Goal: Transaction & Acquisition: Book appointment/travel/reservation

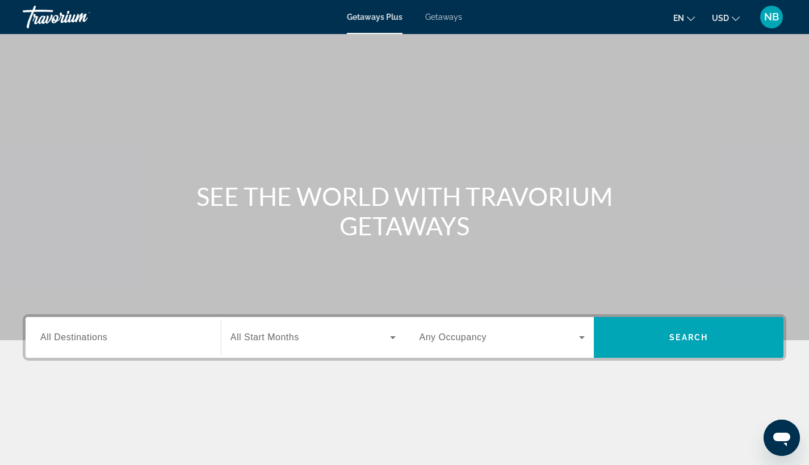
click at [439, 15] on span "Getaways" at bounding box center [443, 16] width 37 height 9
click at [722, 19] on span "USD" at bounding box center [720, 18] width 17 height 9
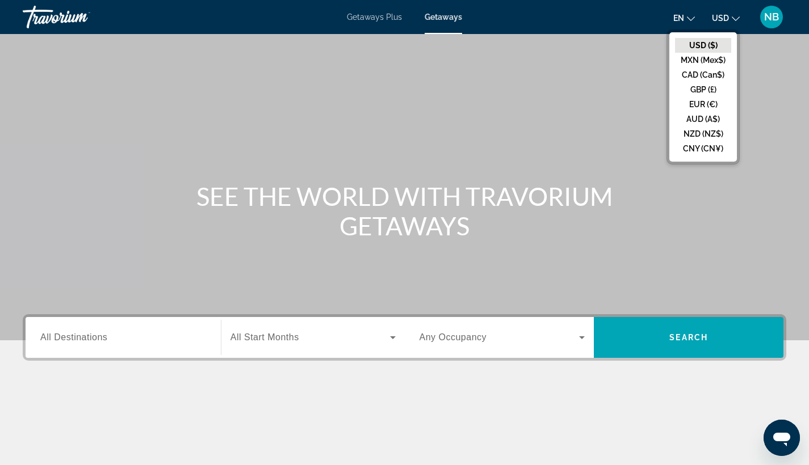
click at [780, 15] on div "NB" at bounding box center [771, 17] width 23 height 23
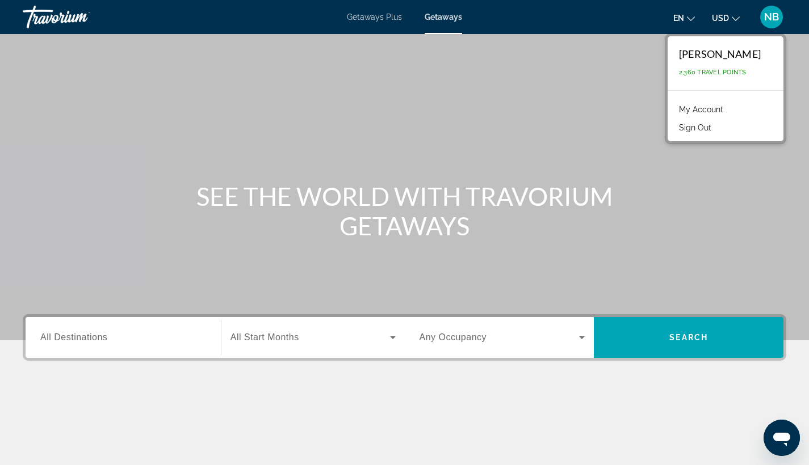
click at [119, 345] on div "Search widget" at bounding box center [123, 338] width 166 height 32
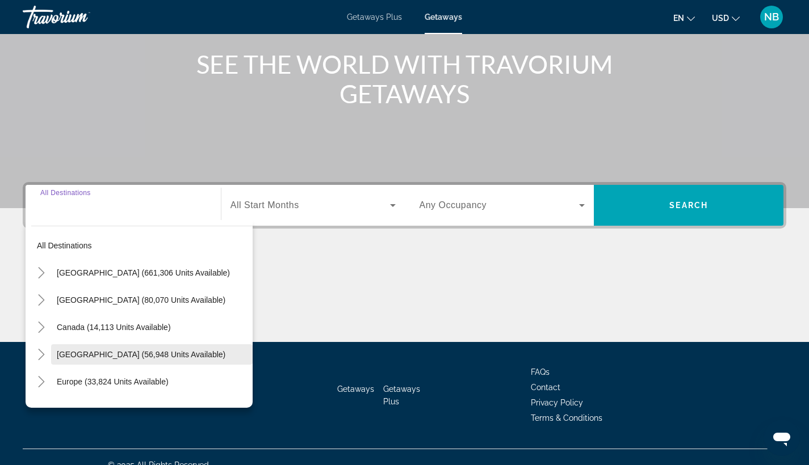
scroll to position [148, 0]
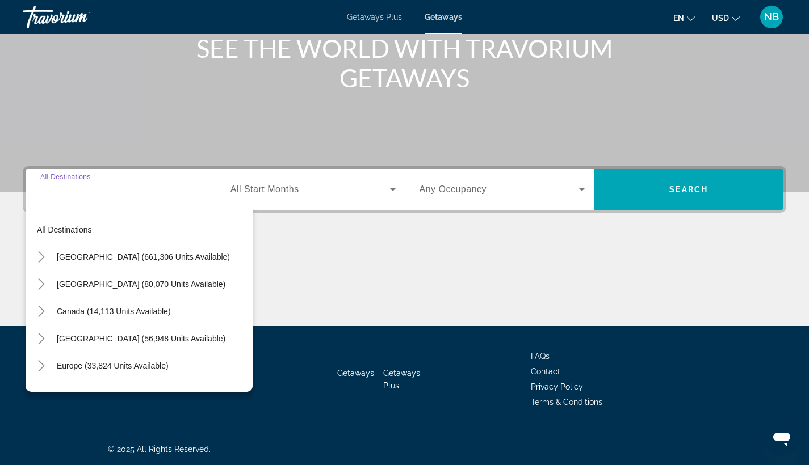
click at [114, 206] on div "All destinations [GEOGRAPHIC_DATA] (661,306 units available) [GEOGRAPHIC_DATA] …" at bounding box center [139, 298] width 227 height 188
click at [108, 199] on div "Search widget" at bounding box center [123, 190] width 166 height 32
click at [39, 255] on icon "Toggle United States (661,306 units available)" at bounding box center [41, 256] width 11 height 11
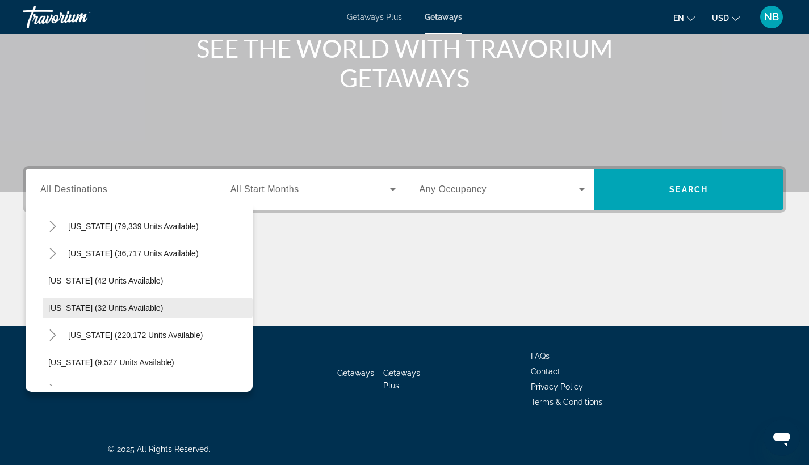
scroll to position [115, 0]
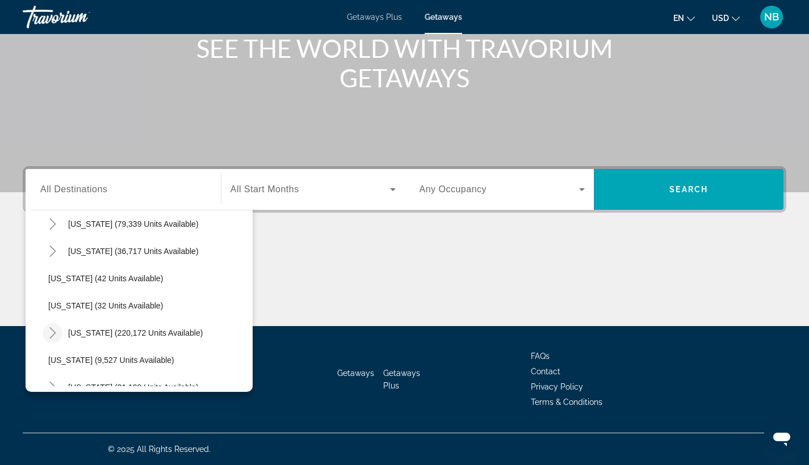
click at [51, 327] on icon "Toggle Florida (220,172 units available)" at bounding box center [52, 332] width 11 height 11
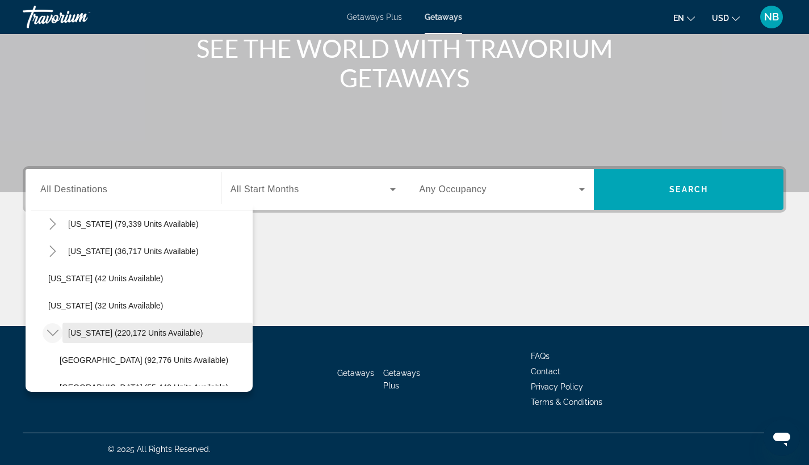
scroll to position [132, 0]
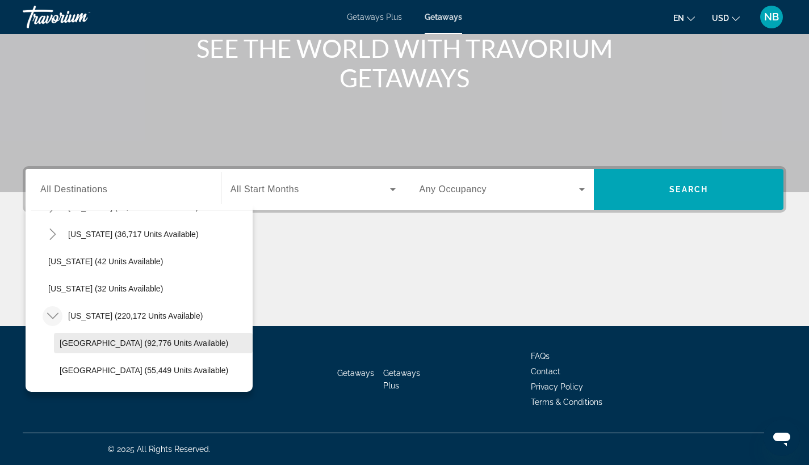
click at [86, 339] on span "[GEOGRAPHIC_DATA] (92,776 units available)" at bounding box center [144, 343] width 169 height 9
type input "**********"
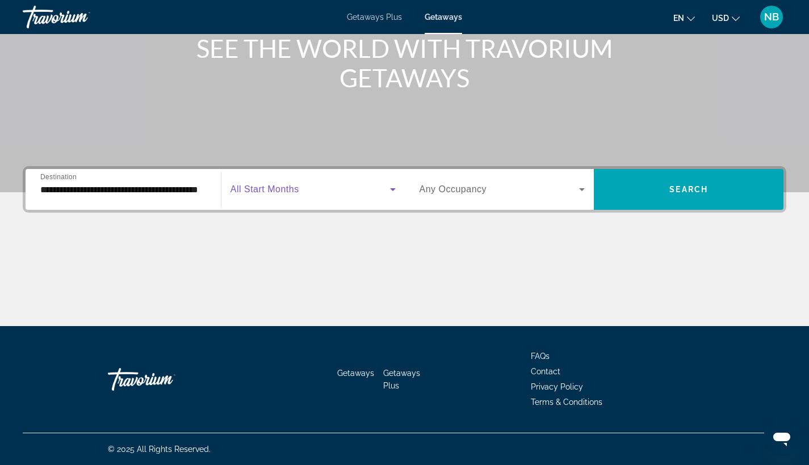
click at [320, 184] on span "Search widget" at bounding box center [309, 190] width 159 height 14
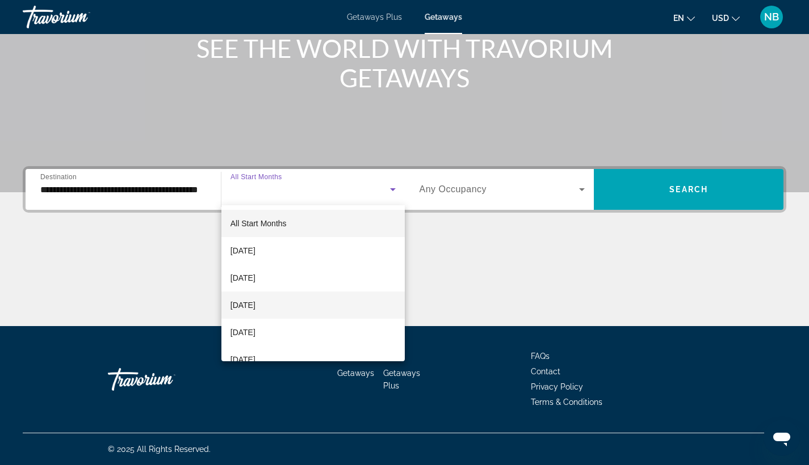
scroll to position [96, 0]
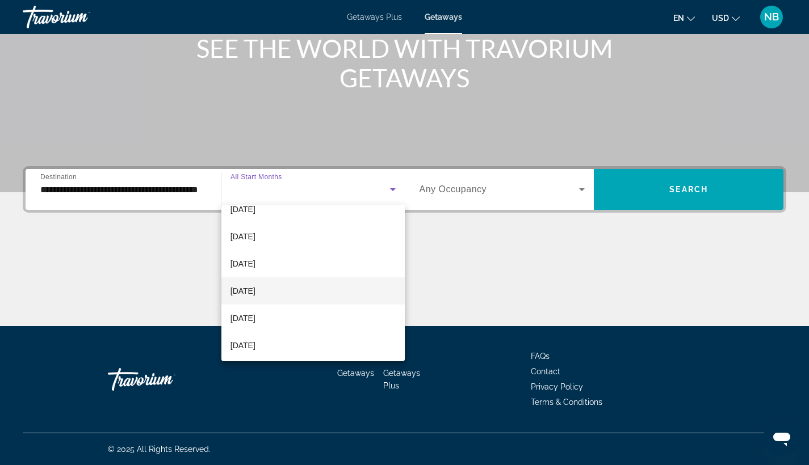
click at [313, 297] on mat-option "[DATE]" at bounding box center [312, 291] width 183 height 27
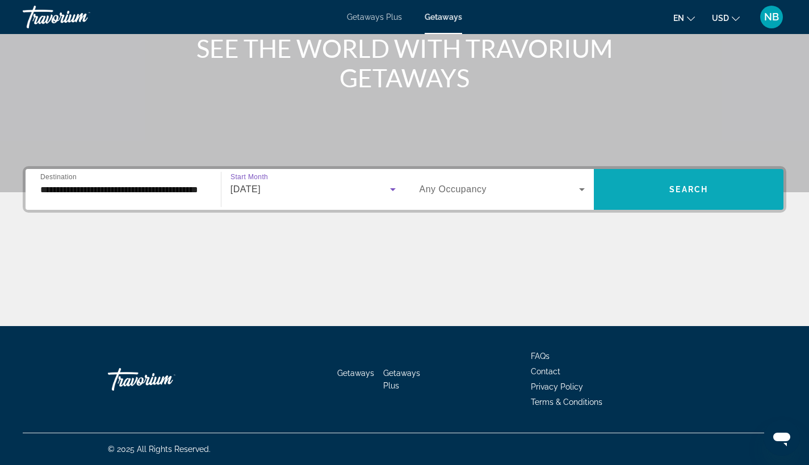
click at [656, 188] on span "Search widget" at bounding box center [689, 189] width 190 height 27
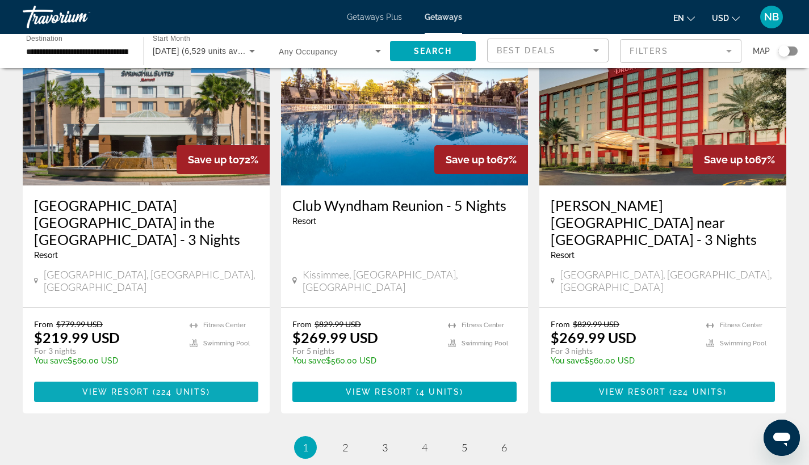
scroll to position [1370, 0]
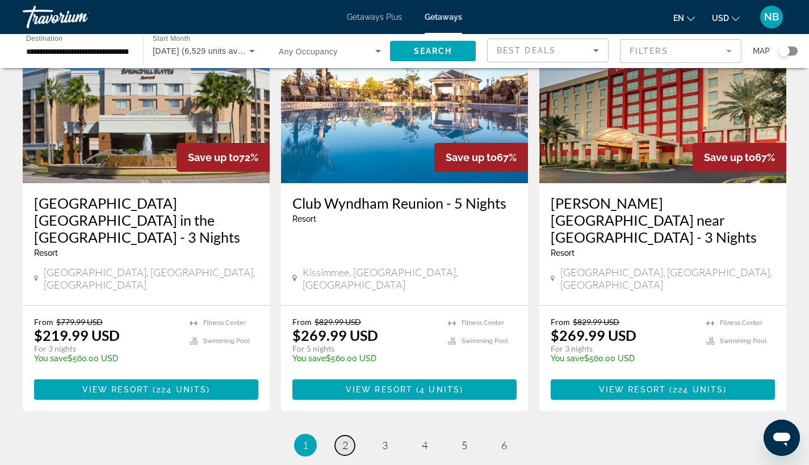
click at [349, 436] on link "page 2" at bounding box center [345, 446] width 20 height 20
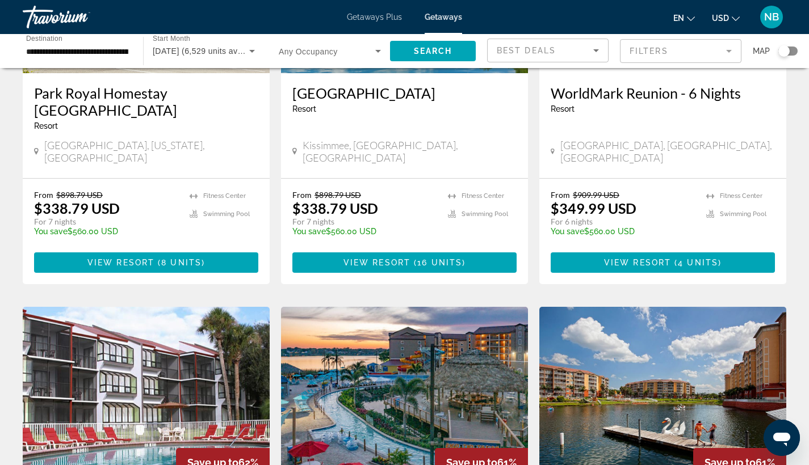
scroll to position [871, 0]
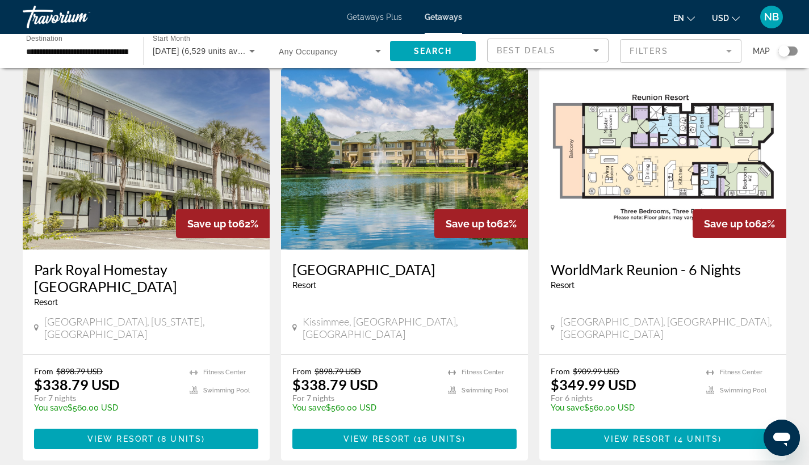
click at [654, 261] on h3 "WorldMark Reunion - 6 Nights" at bounding box center [663, 269] width 224 height 17
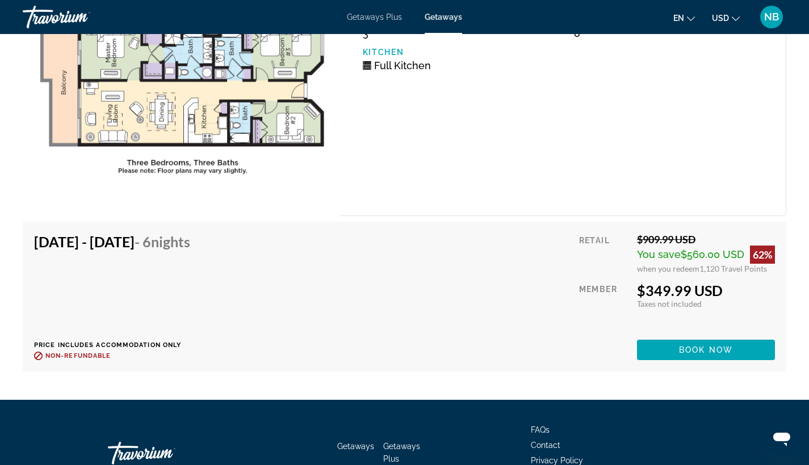
scroll to position [2114, 0]
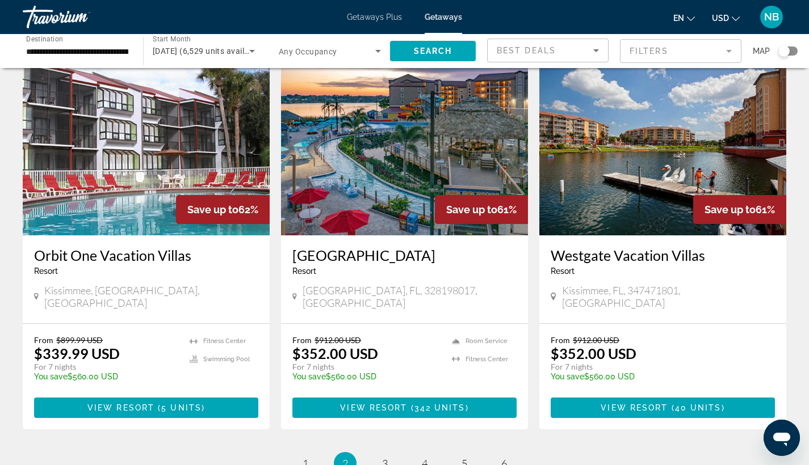
scroll to position [1331, 0]
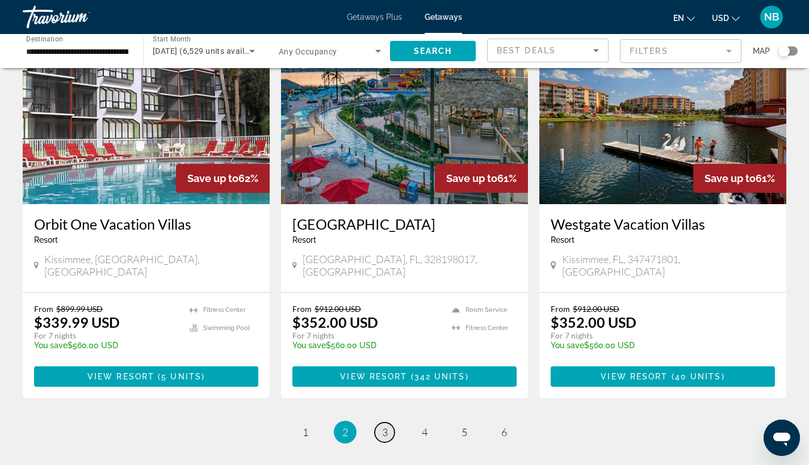
click at [384, 426] on span "3" at bounding box center [385, 432] width 6 height 12
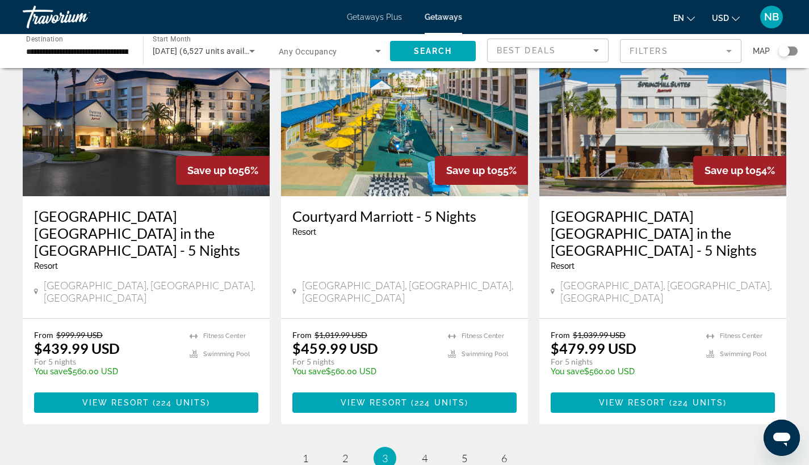
scroll to position [1456, 0]
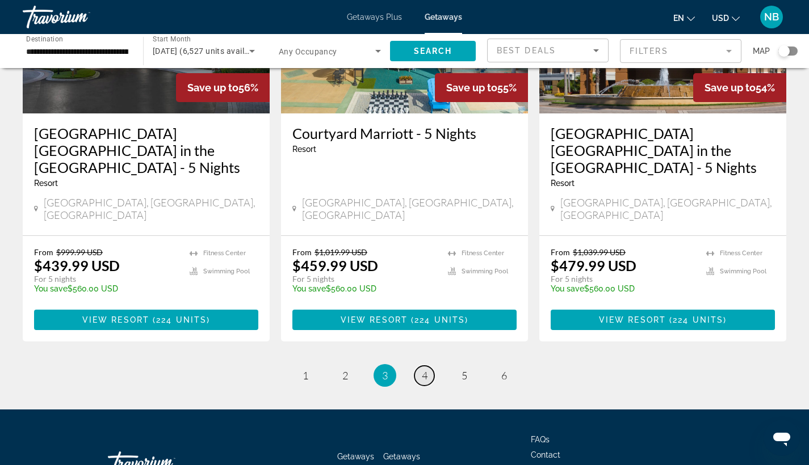
click at [425, 369] on span "4" at bounding box center [425, 375] width 6 height 12
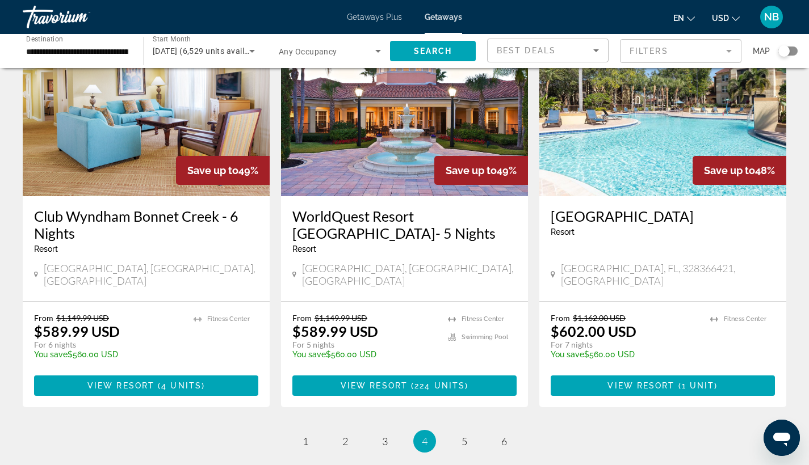
scroll to position [1401, 0]
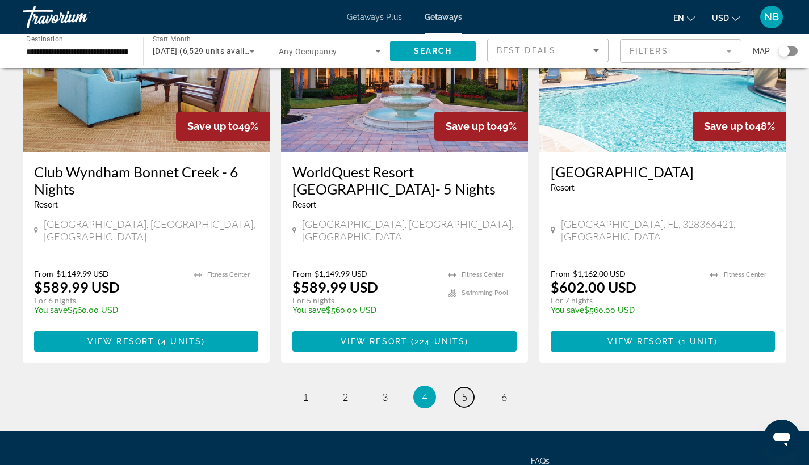
click at [462, 391] on span "5" at bounding box center [464, 397] width 6 height 12
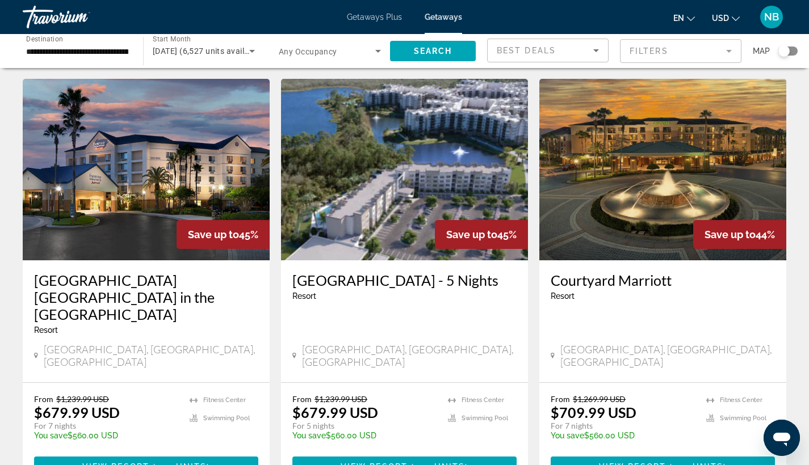
scroll to position [1329, 0]
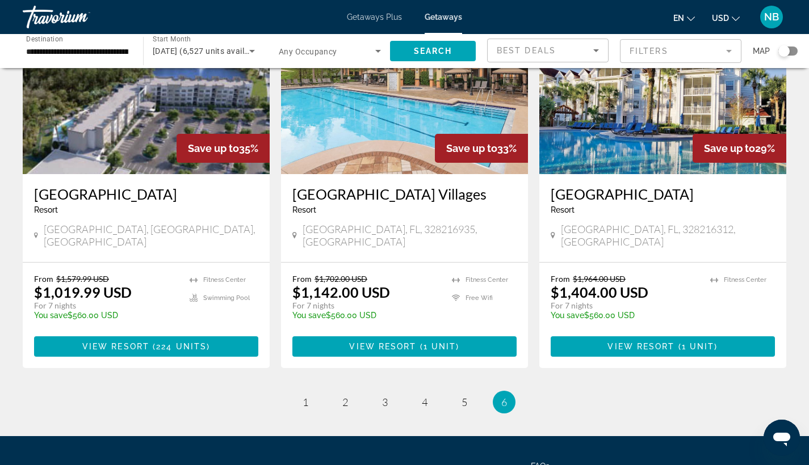
scroll to position [1006, 0]
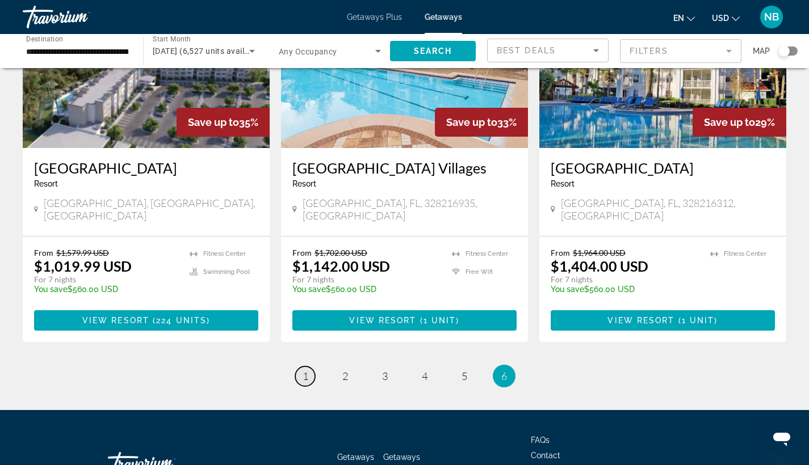
click at [305, 367] on link "page 1" at bounding box center [305, 377] width 20 height 20
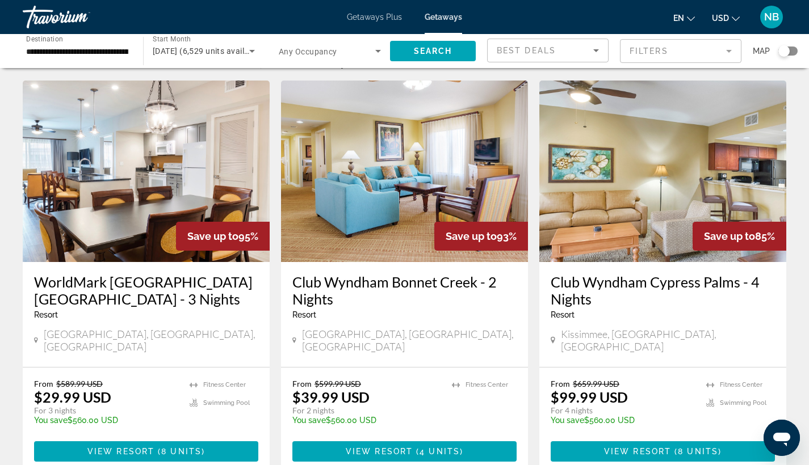
scroll to position [39, 0]
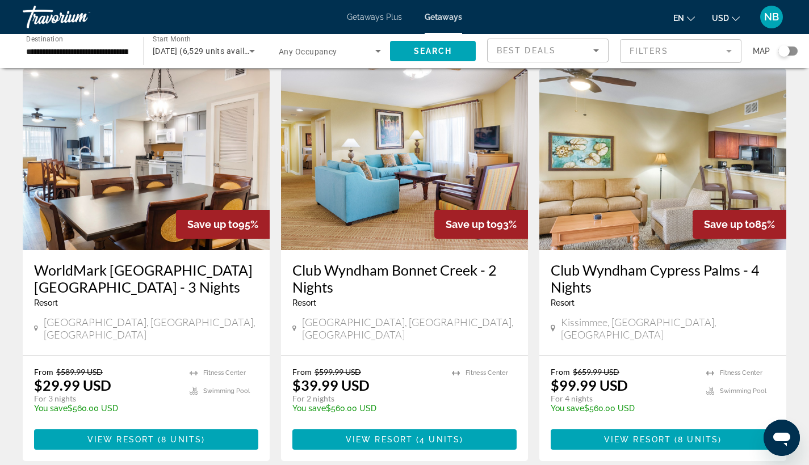
click at [385, 273] on h3 "Club Wyndham Bonnet Creek - 2 Nights" at bounding box center [404, 279] width 224 height 34
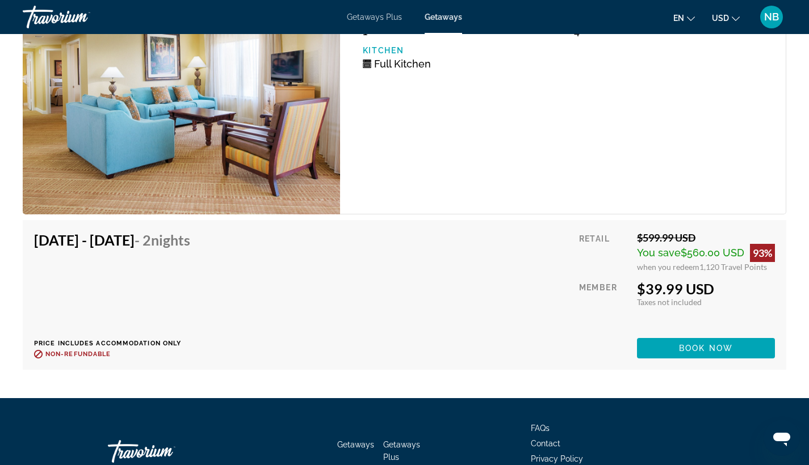
scroll to position [1945, 0]
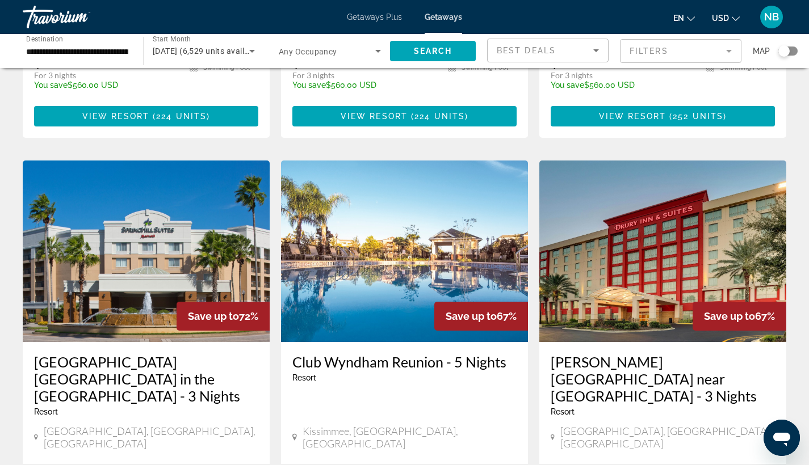
scroll to position [1230, 0]
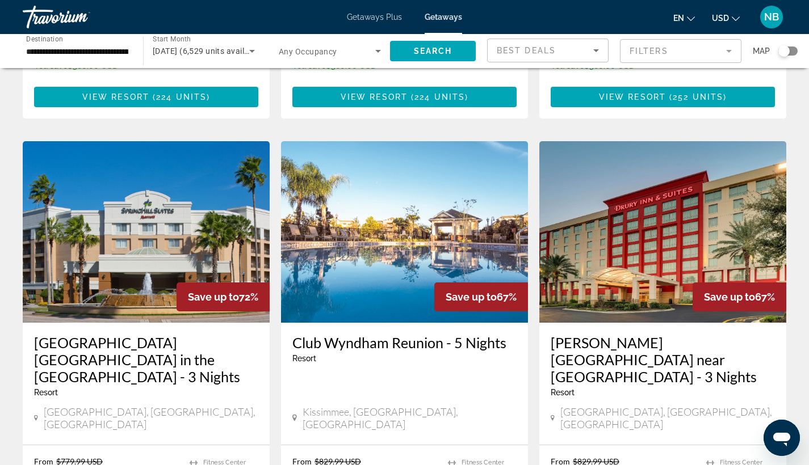
click at [347, 334] on h3 "Club Wyndham Reunion - 5 Nights" at bounding box center [404, 342] width 224 height 17
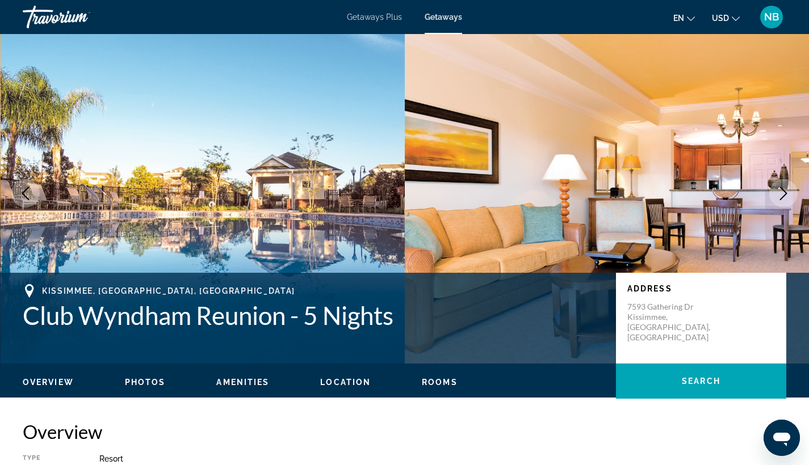
scroll to position [9, 0]
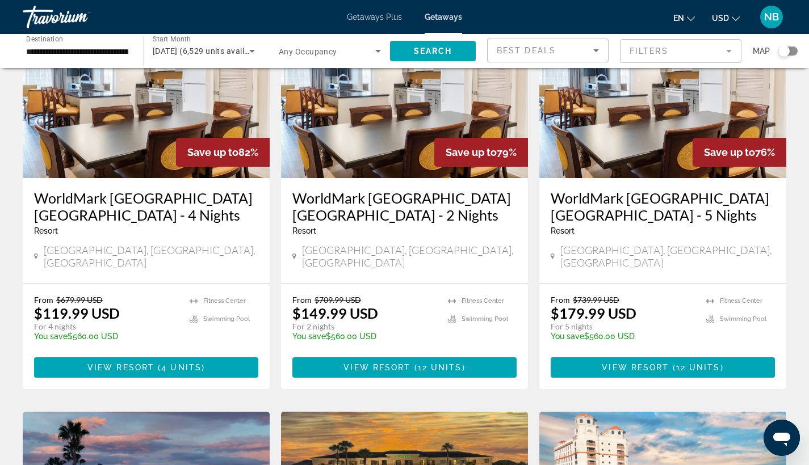
scroll to position [482, 0]
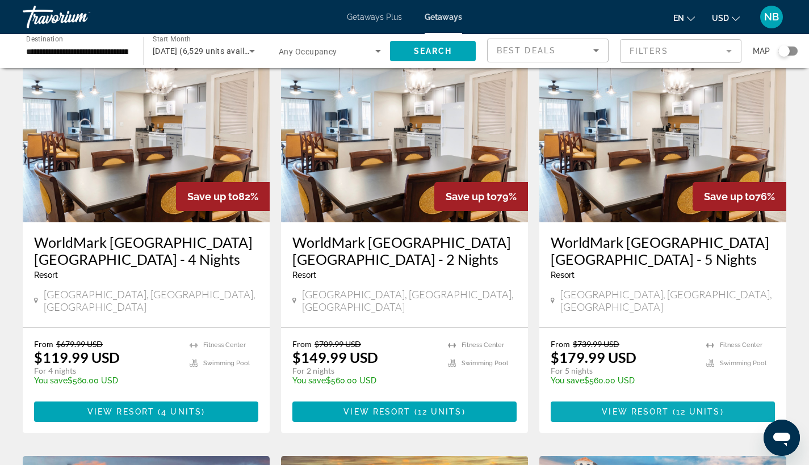
click at [686, 408] on span "12 units" at bounding box center [698, 412] width 44 height 9
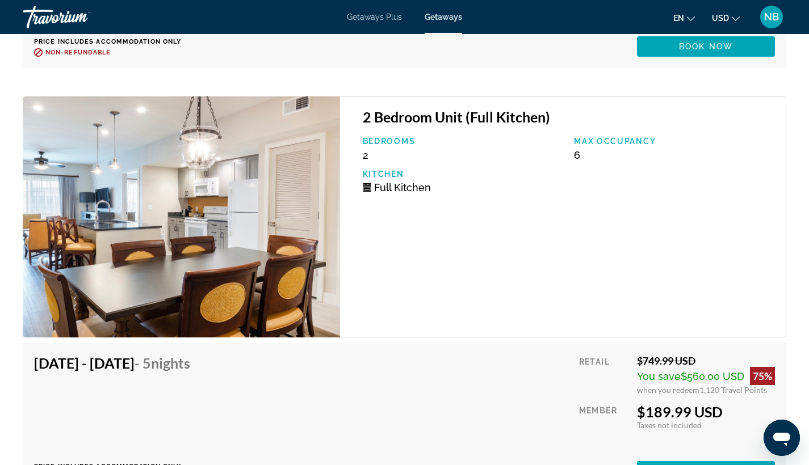
scroll to position [2339, 0]
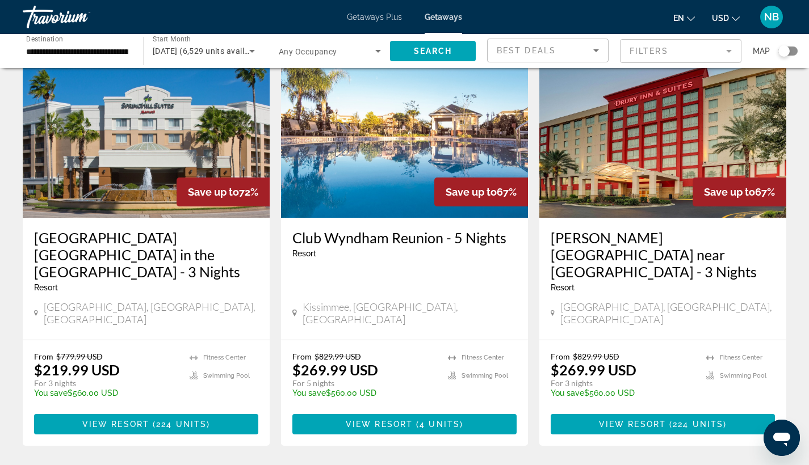
scroll to position [1343, 0]
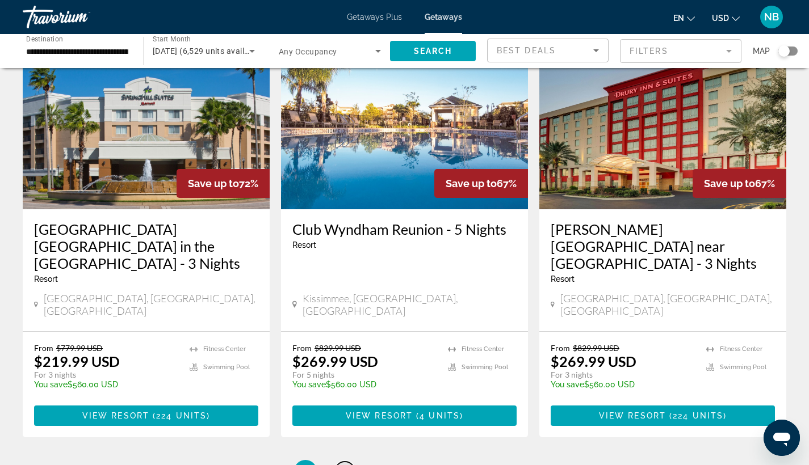
click at [346, 465] on span "2" at bounding box center [345, 471] width 6 height 12
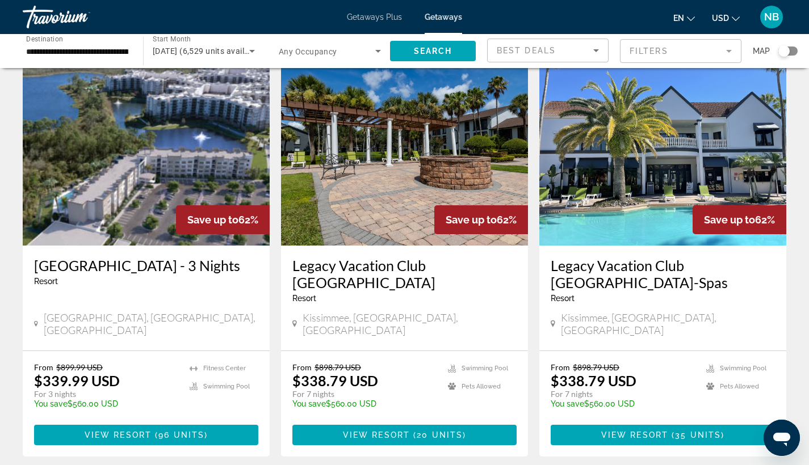
scroll to position [461, 0]
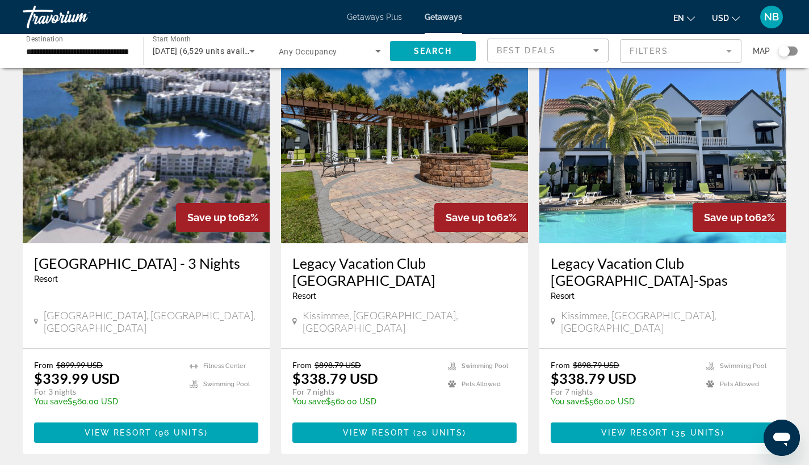
click at [675, 255] on h3 "Legacy Vacation Club [GEOGRAPHIC_DATA]-Spas" at bounding box center [663, 272] width 224 height 34
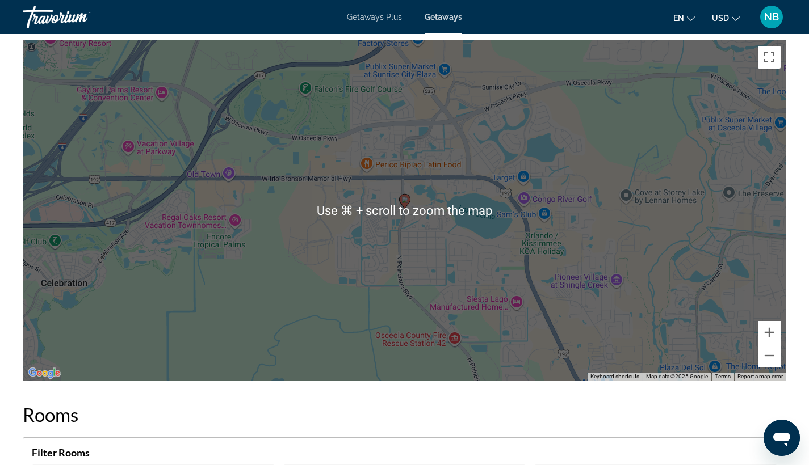
scroll to position [1821, 0]
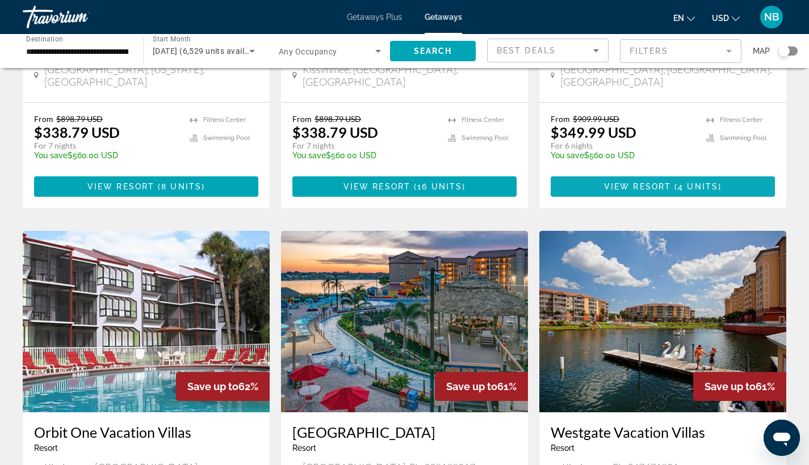
scroll to position [1179, 0]
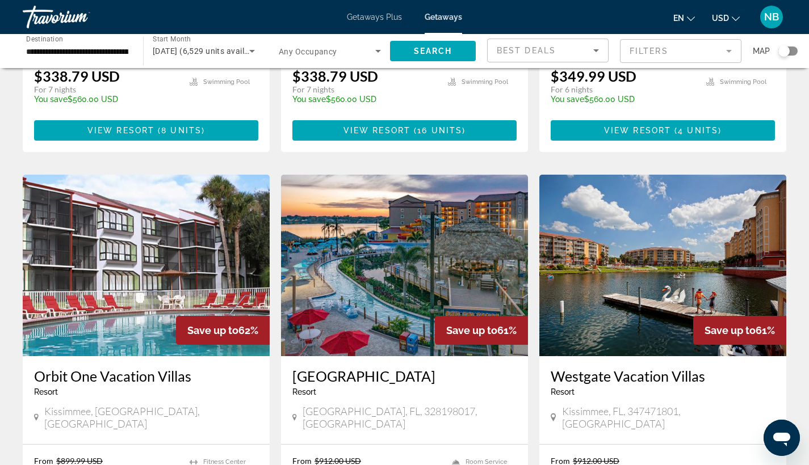
click at [461, 368] on h3 "[GEOGRAPHIC_DATA]" at bounding box center [404, 376] width 224 height 17
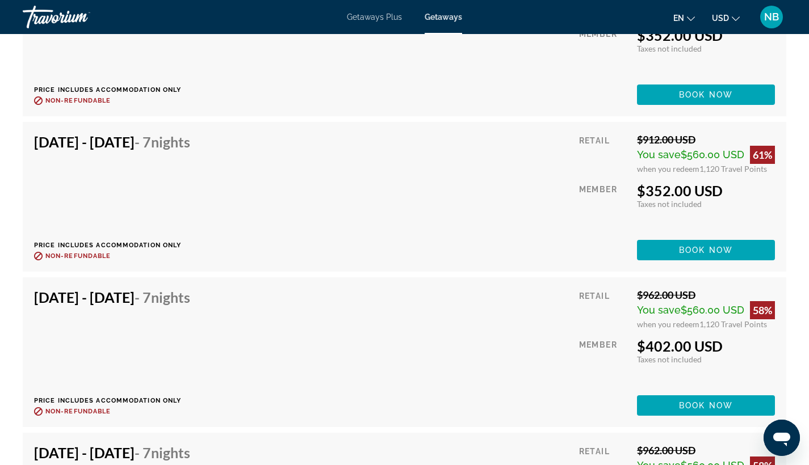
scroll to position [624, 0]
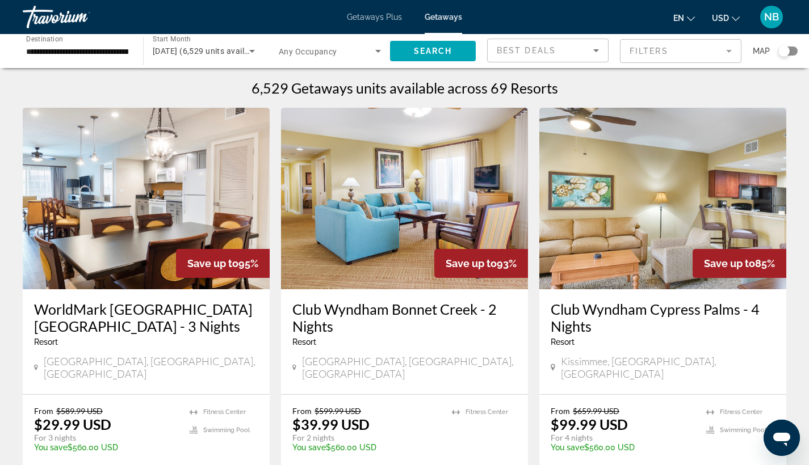
click at [722, 55] on mat-form-field "Filters" at bounding box center [680, 51] width 121 height 24
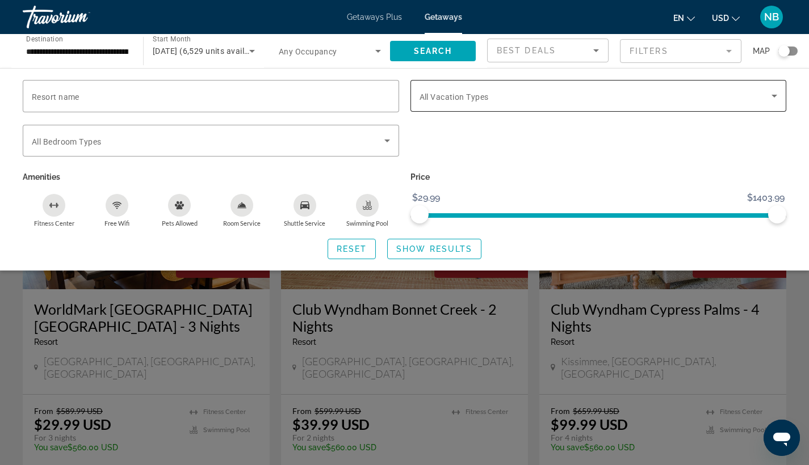
click at [775, 98] on icon "Search widget" at bounding box center [774, 96] width 14 height 14
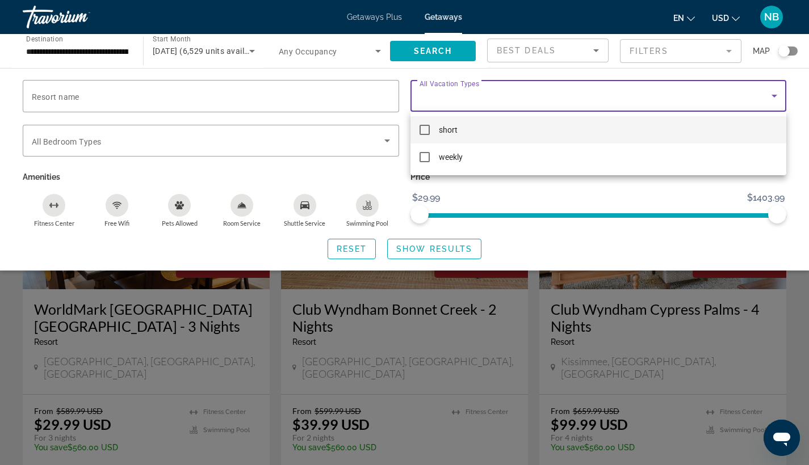
click at [797, 102] on div at bounding box center [404, 232] width 809 height 465
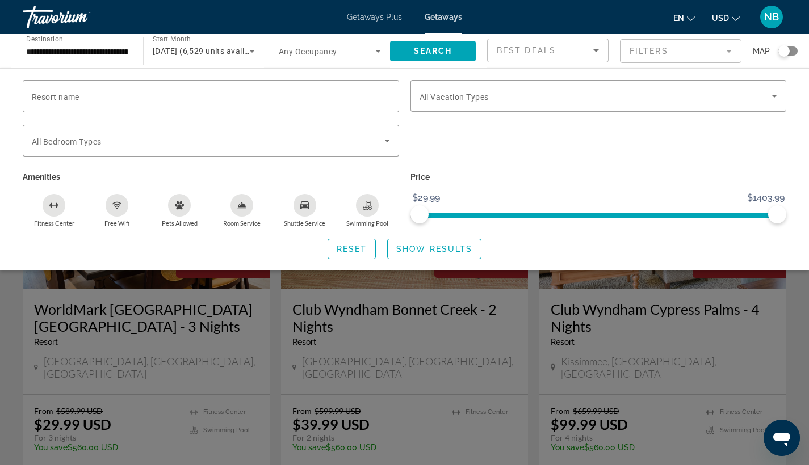
click at [512, 318] on div "Search widget" at bounding box center [404, 317] width 809 height 295
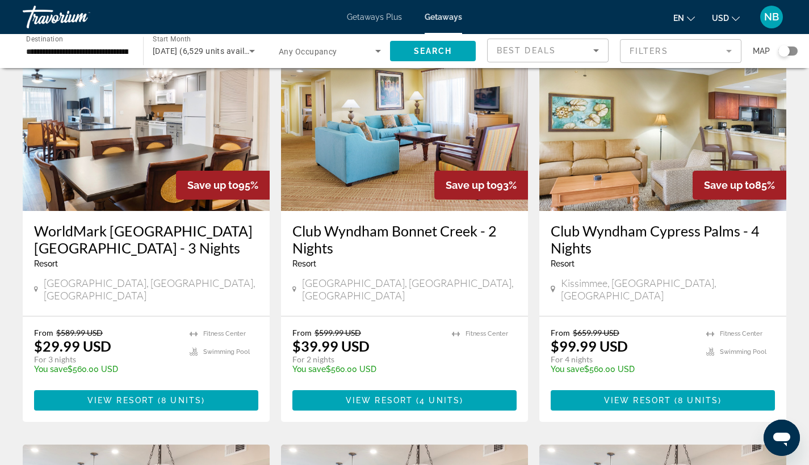
scroll to position [76, 0]
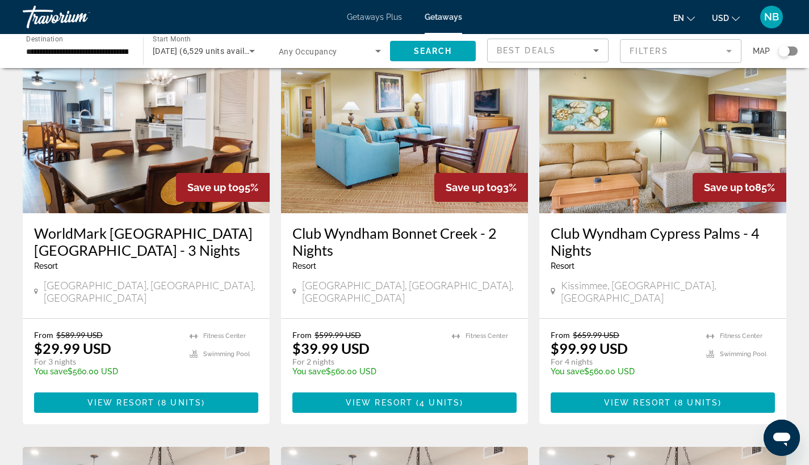
click at [591, 238] on h3 "Club Wyndham Cypress Palms - 4 Nights" at bounding box center [663, 242] width 224 height 34
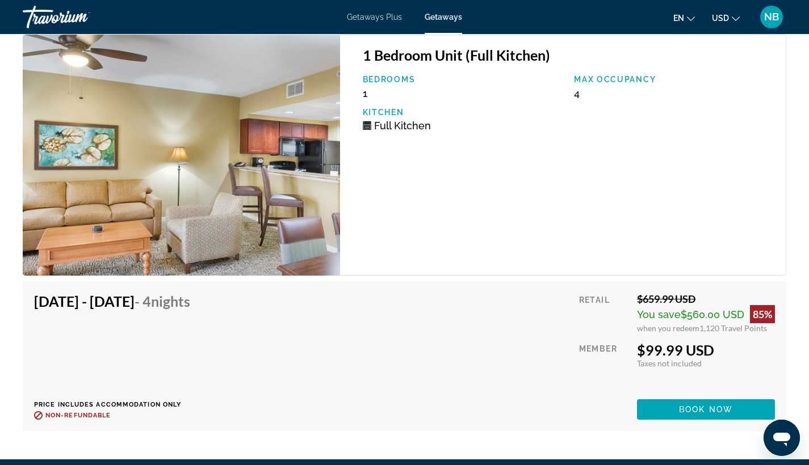
scroll to position [2688, 0]
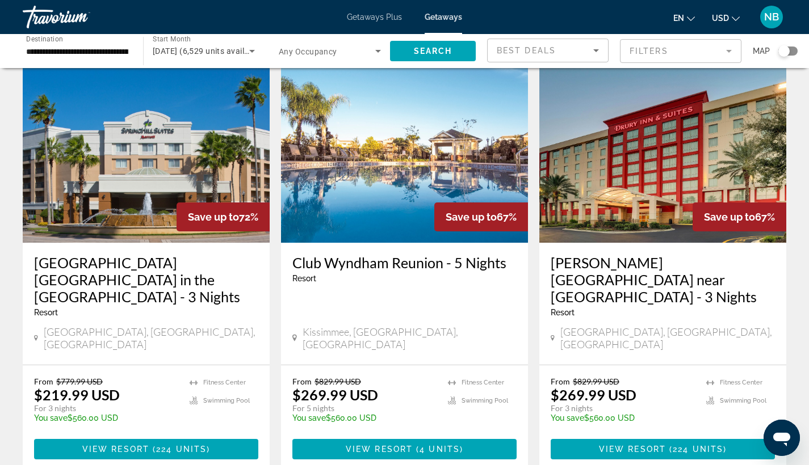
scroll to position [1312, 0]
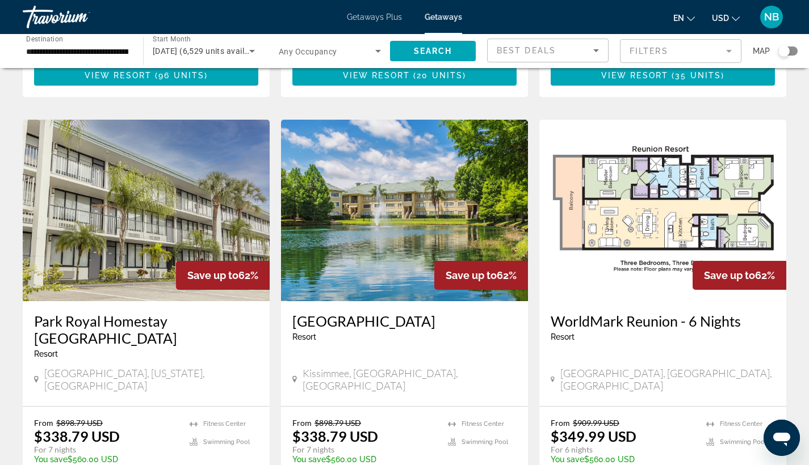
scroll to position [827, 0]
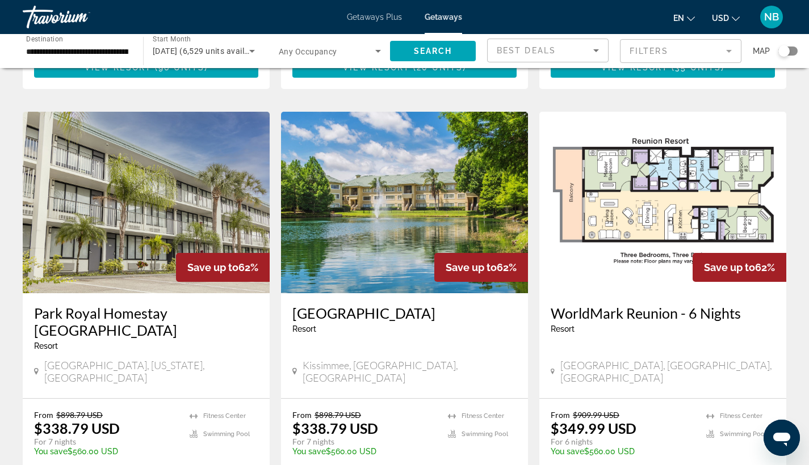
click at [645, 305] on h3 "WorldMark Reunion - 6 Nights" at bounding box center [663, 313] width 224 height 17
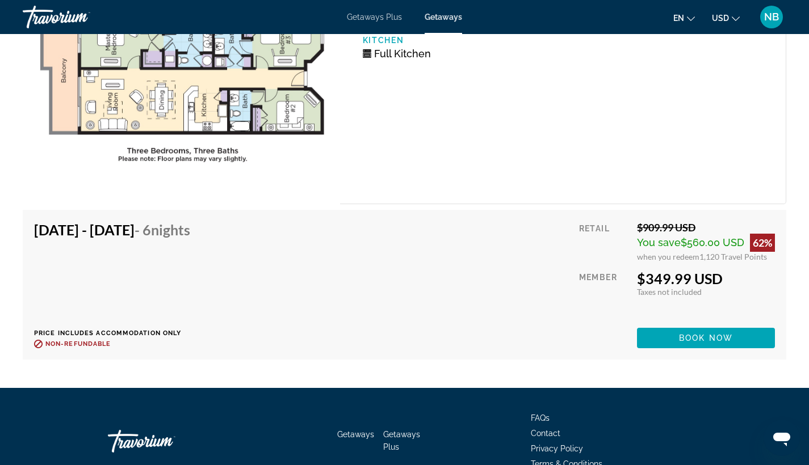
scroll to position [2131, 0]
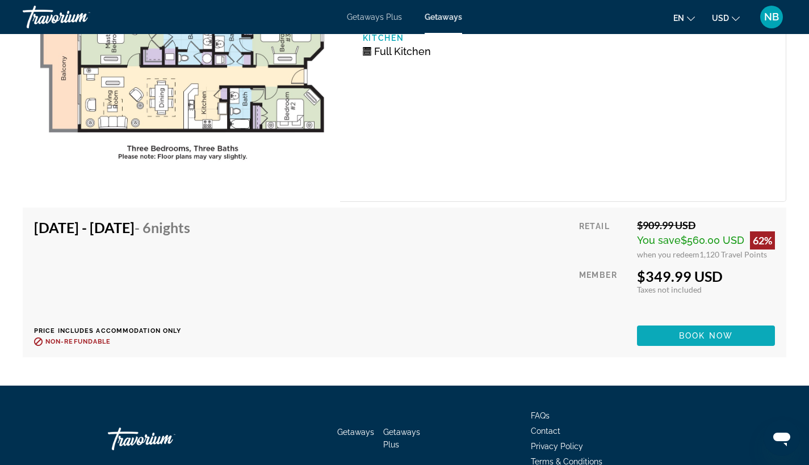
click at [720, 341] on span "Book now" at bounding box center [706, 335] width 54 height 9
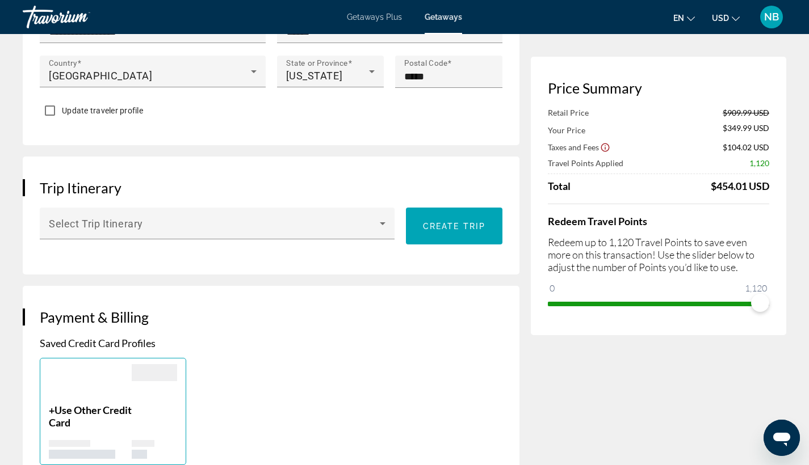
scroll to position [554, 0]
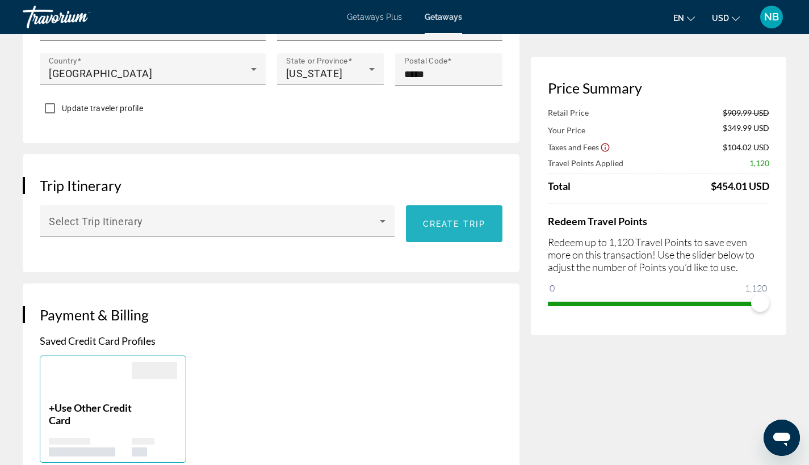
click at [470, 220] on span "Create trip" at bounding box center [454, 224] width 62 height 9
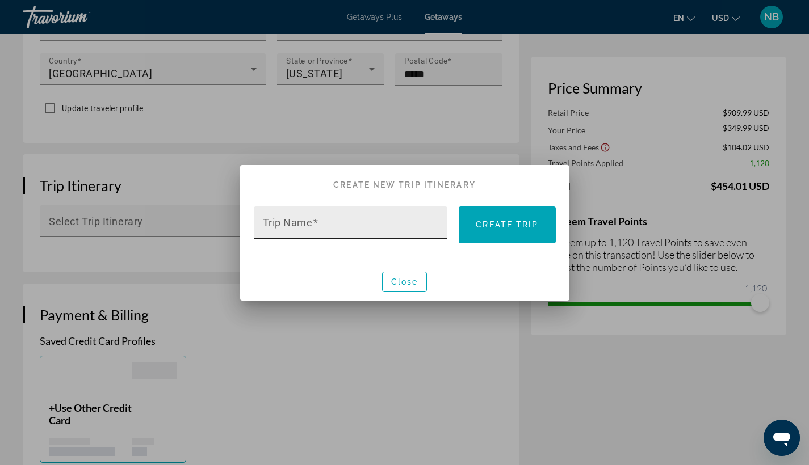
scroll to position [0, 0]
click at [319, 225] on input "Trip Name" at bounding box center [354, 228] width 183 height 14
type input "*******"
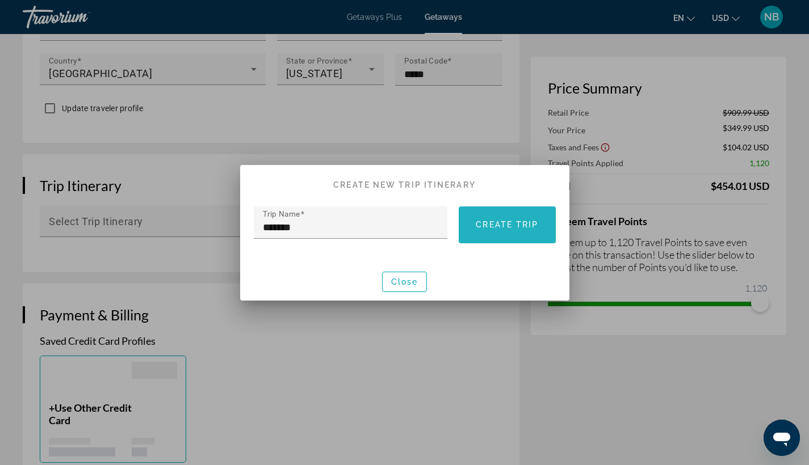
click at [508, 231] on span at bounding box center [507, 224] width 96 height 27
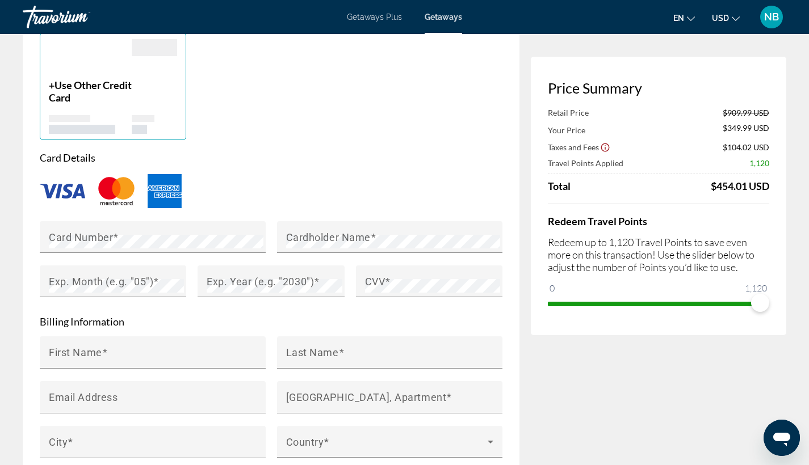
scroll to position [929, 0]
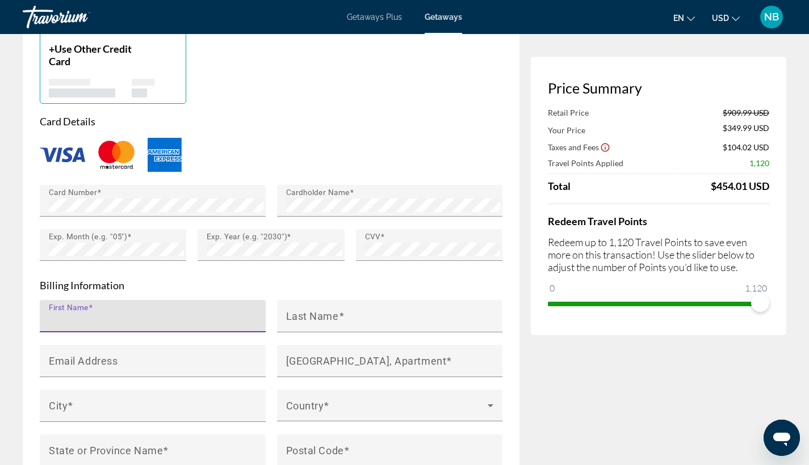
click at [126, 314] on input "First Name" at bounding box center [156, 321] width 215 height 14
type input "********"
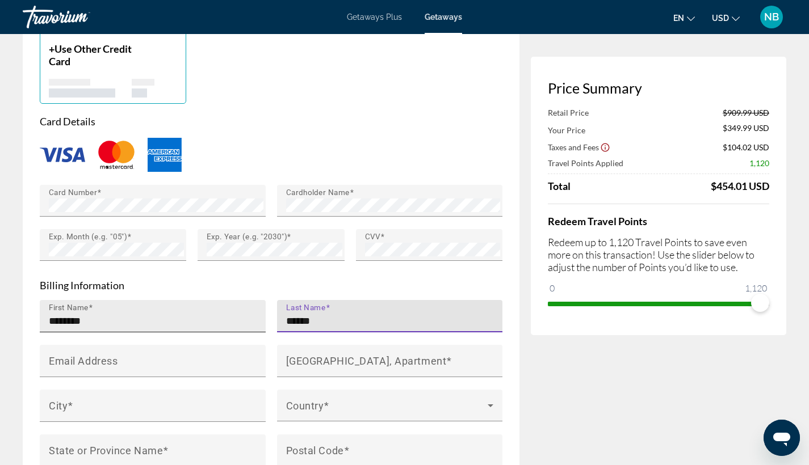
type input "******"
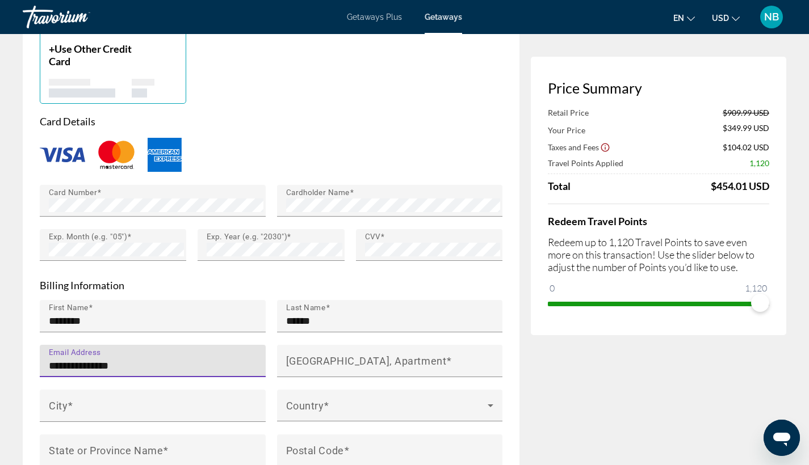
type input "**********"
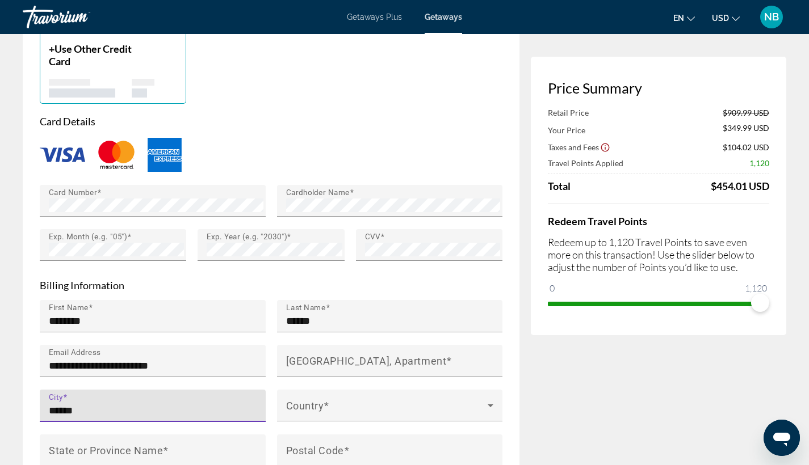
type input "******"
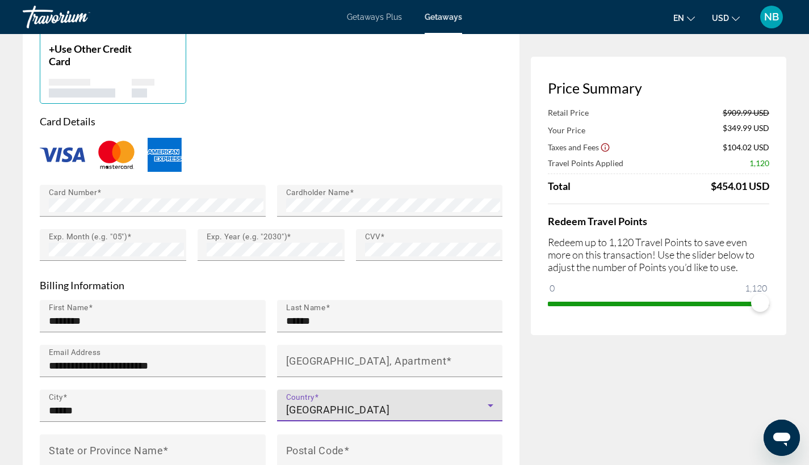
click at [486, 399] on icon "Main content" at bounding box center [491, 406] width 14 height 14
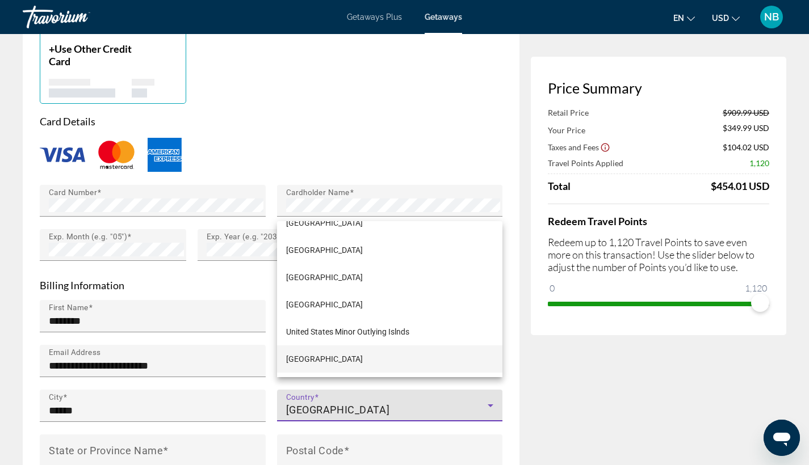
scroll to position [6530, 0]
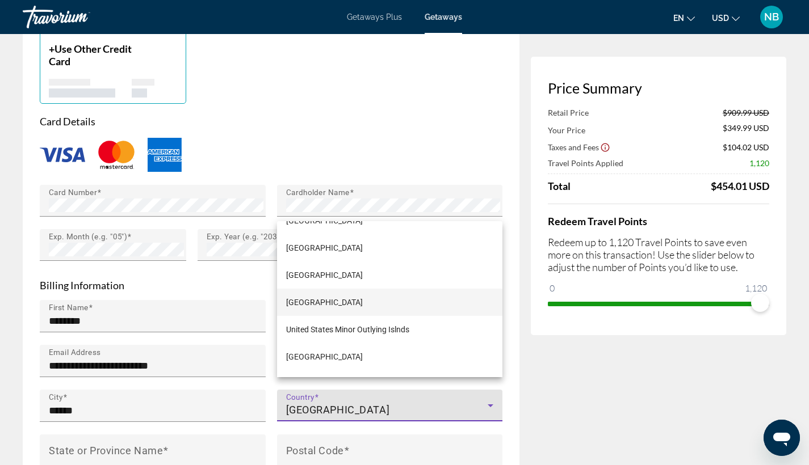
click at [363, 309] on span "[GEOGRAPHIC_DATA]" at bounding box center [324, 303] width 77 height 14
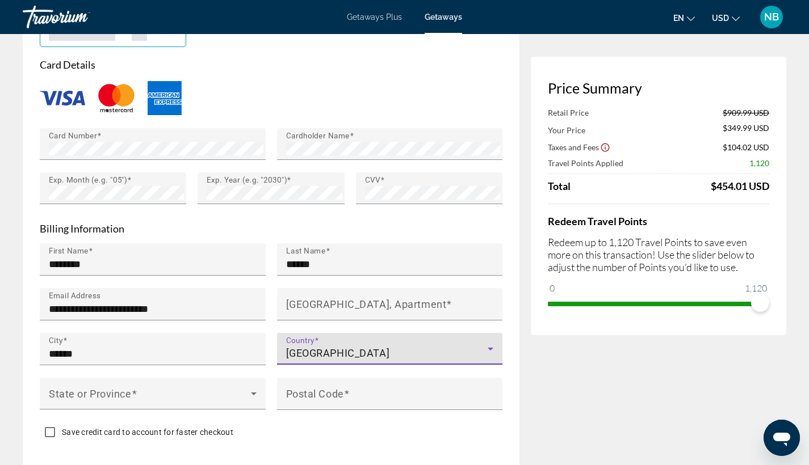
scroll to position [1055, 0]
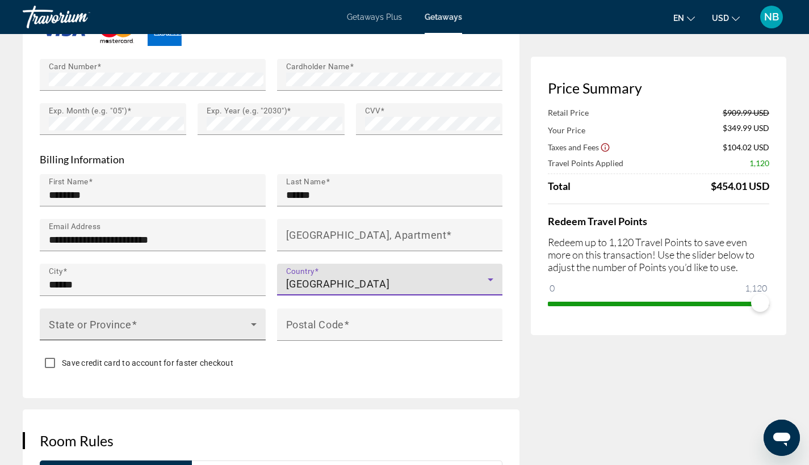
click at [217, 322] on span "Main content" at bounding box center [150, 329] width 202 height 14
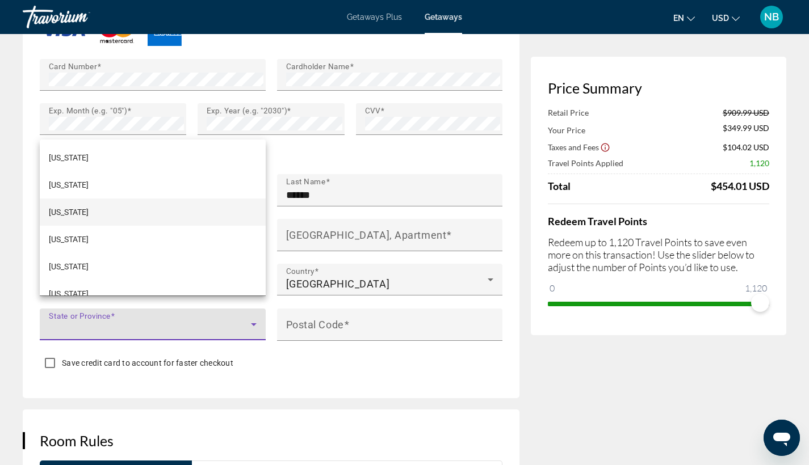
scroll to position [468, 0]
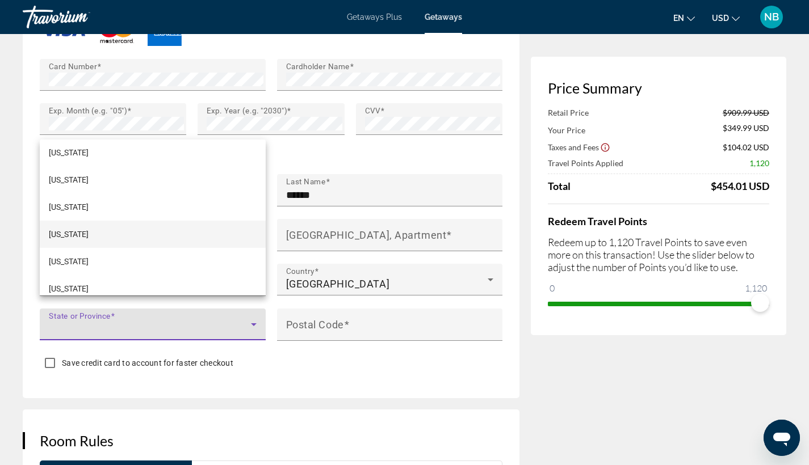
click at [147, 234] on mat-option "[US_STATE]" at bounding box center [153, 234] width 226 height 27
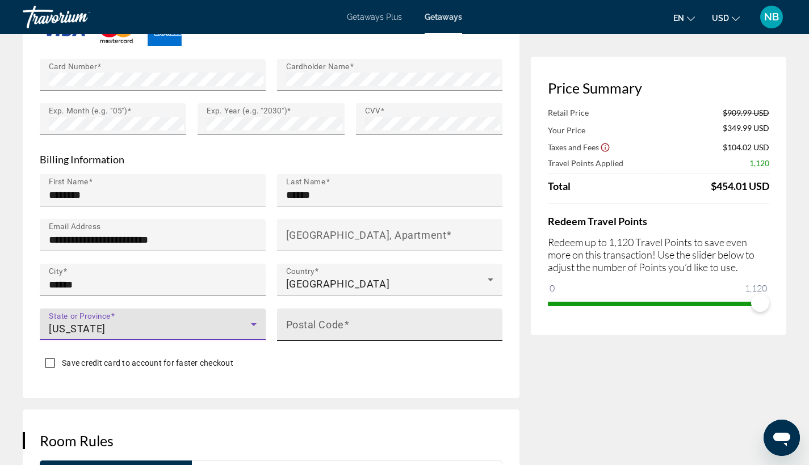
click at [350, 318] on span "Main content" at bounding box center [347, 324] width 6 height 12
click at [350, 323] on input "Postal Code" at bounding box center [393, 330] width 215 height 14
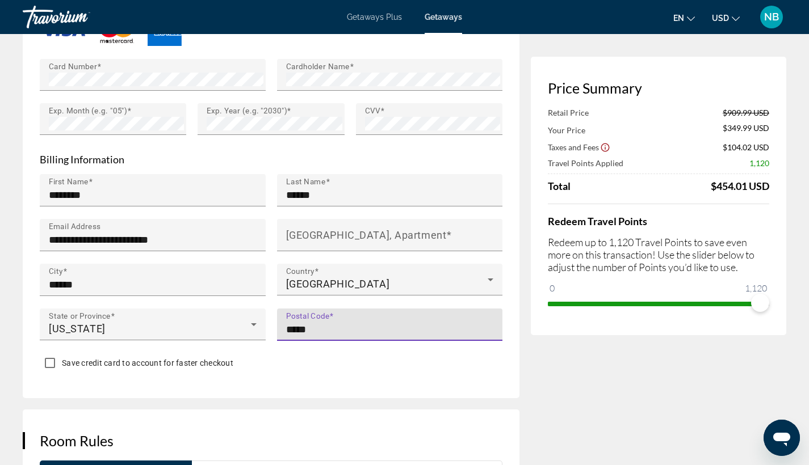
type input "*****"
click at [413, 358] on div "Save credit card to account for faster checkout" at bounding box center [271, 365] width 463 height 22
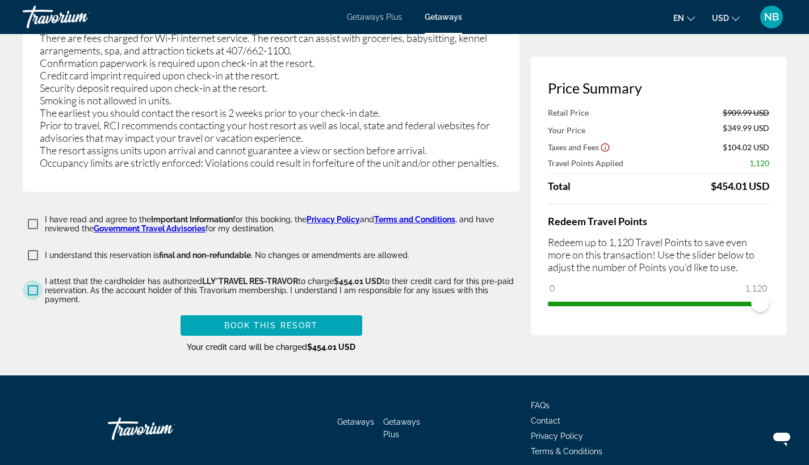
scroll to position [2252, 0]
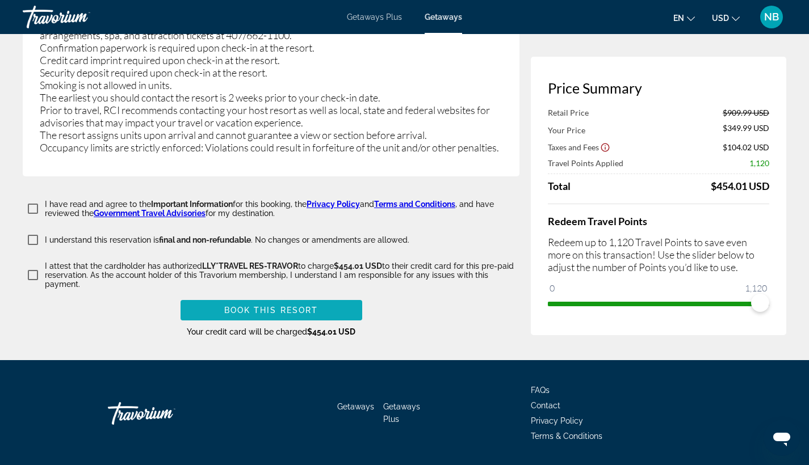
click at [308, 297] on span "Main content" at bounding box center [271, 310] width 182 height 27
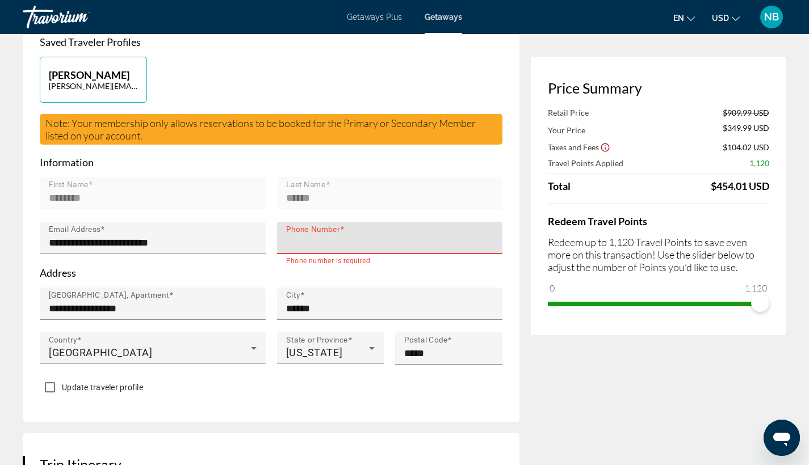
click at [359, 236] on input "Phone Number" at bounding box center [393, 243] width 215 height 14
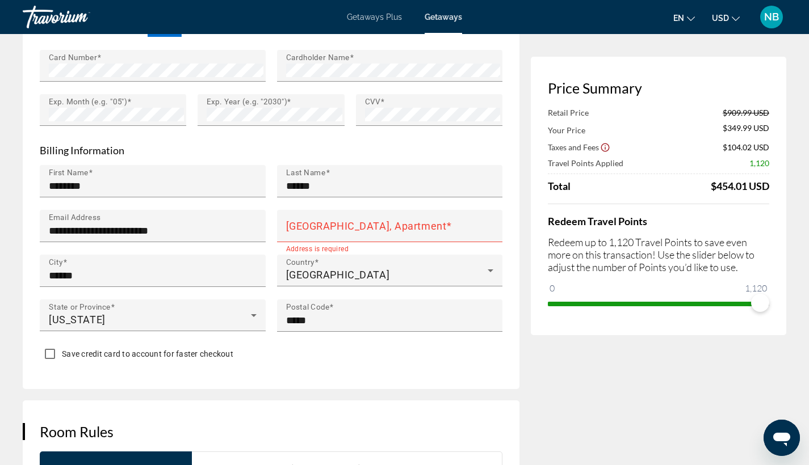
scroll to position [1086, 0]
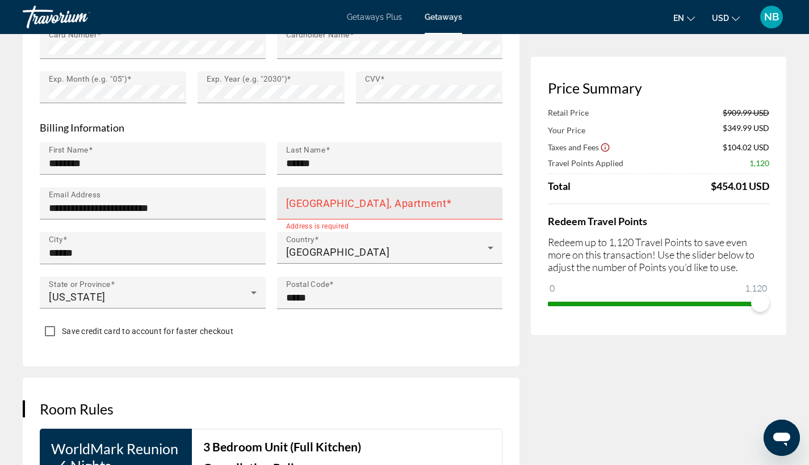
type input "**********"
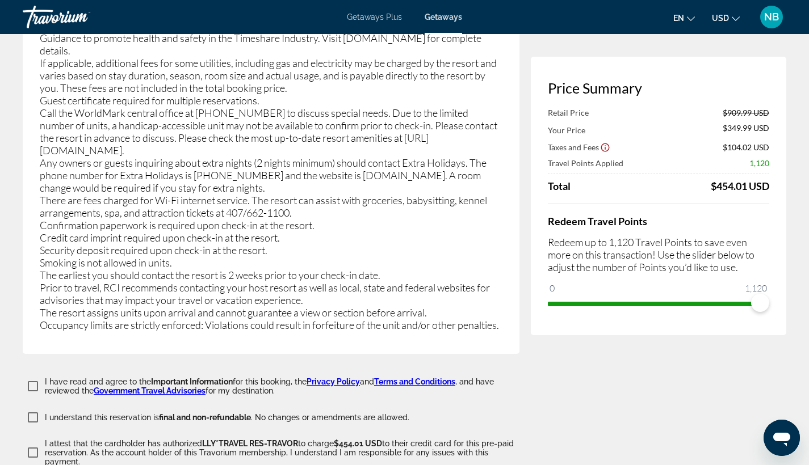
scroll to position [2252, 0]
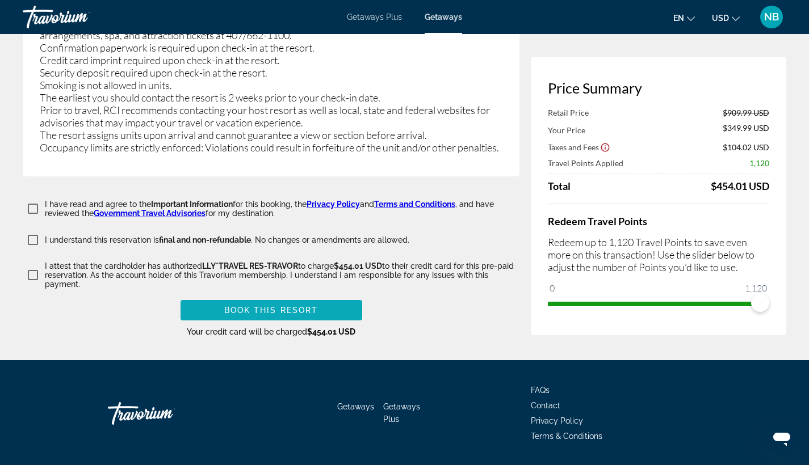
type input "**********"
click at [350, 297] on span "Main content" at bounding box center [271, 310] width 182 height 27
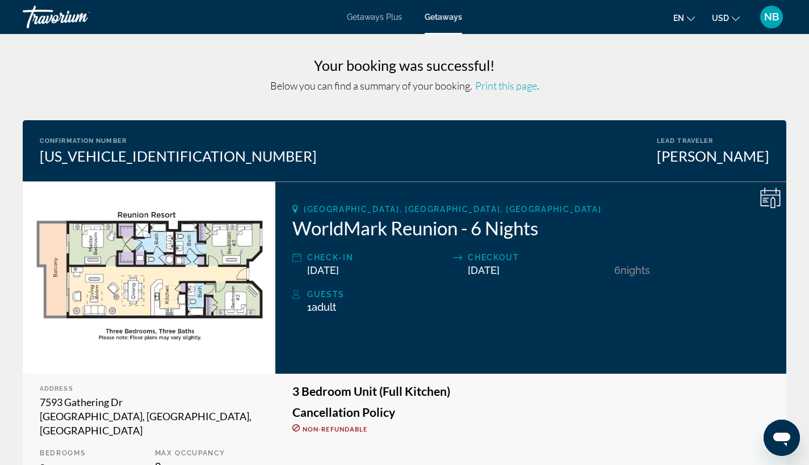
click at [381, 16] on span "Getaways Plus" at bounding box center [374, 16] width 55 height 9
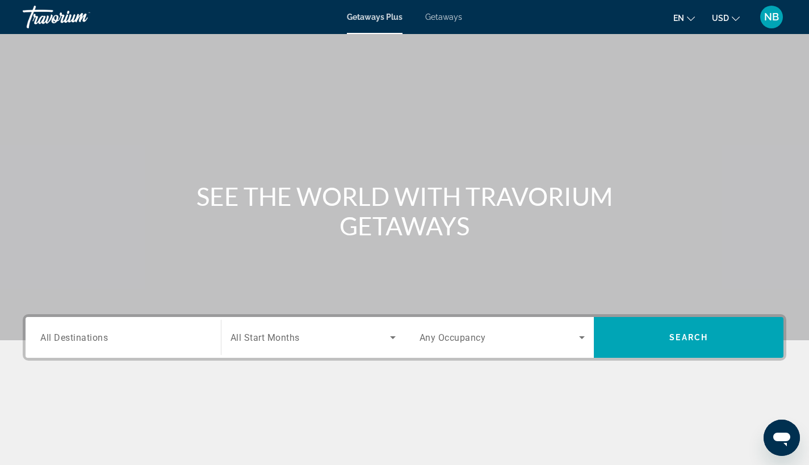
click at [452, 19] on span "Getaways" at bounding box center [443, 16] width 37 height 9
click at [112, 343] on input "Destination All Destinations" at bounding box center [123, 338] width 166 height 14
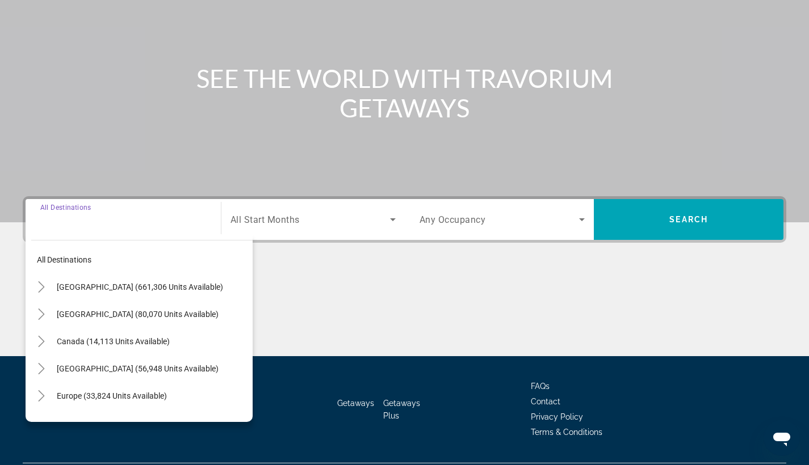
scroll to position [148, 0]
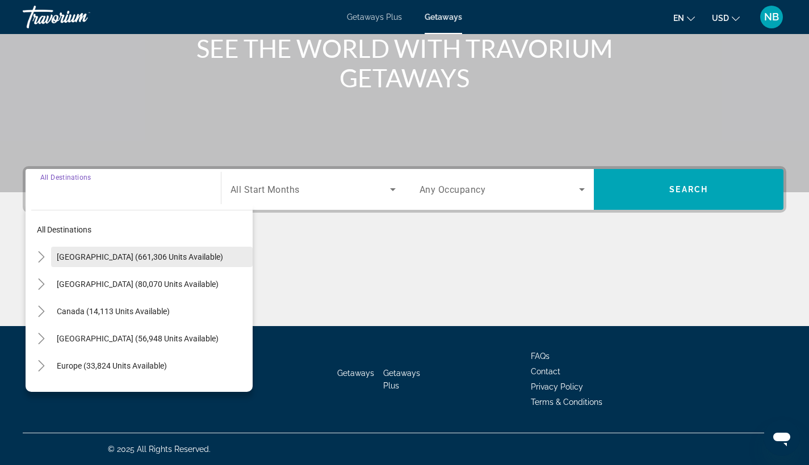
click at [117, 256] on span "[GEOGRAPHIC_DATA] (661,306 units available)" at bounding box center [140, 257] width 166 height 9
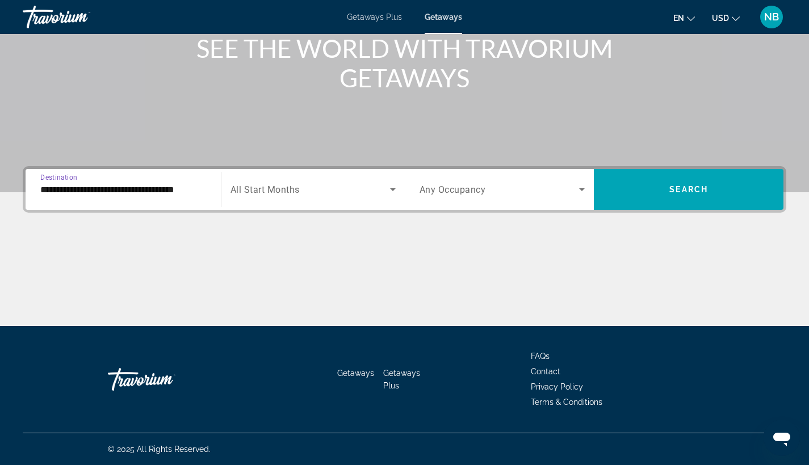
click at [90, 195] on input "**********" at bounding box center [123, 190] width 166 height 14
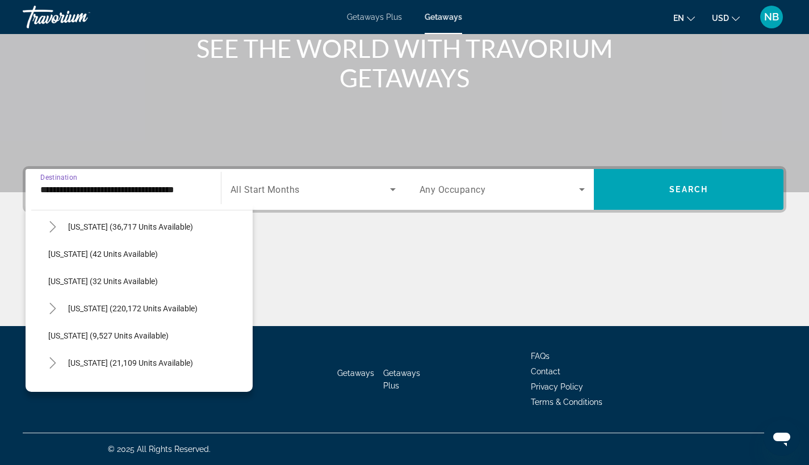
scroll to position [160, 0]
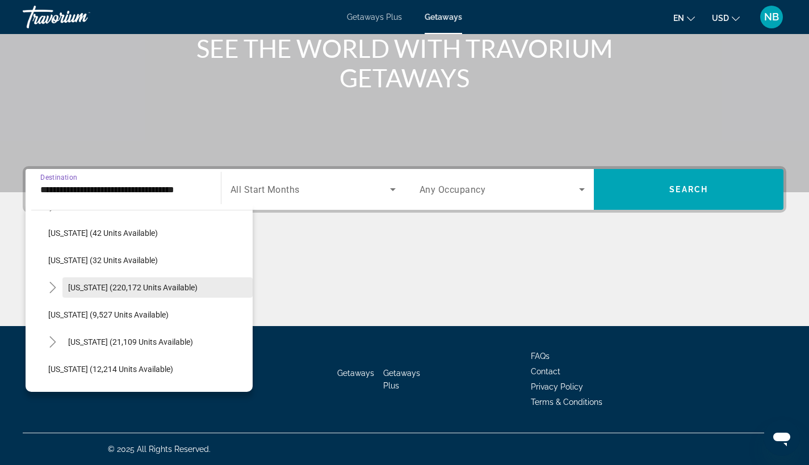
click at [96, 281] on span "Search widget" at bounding box center [157, 287] width 190 height 27
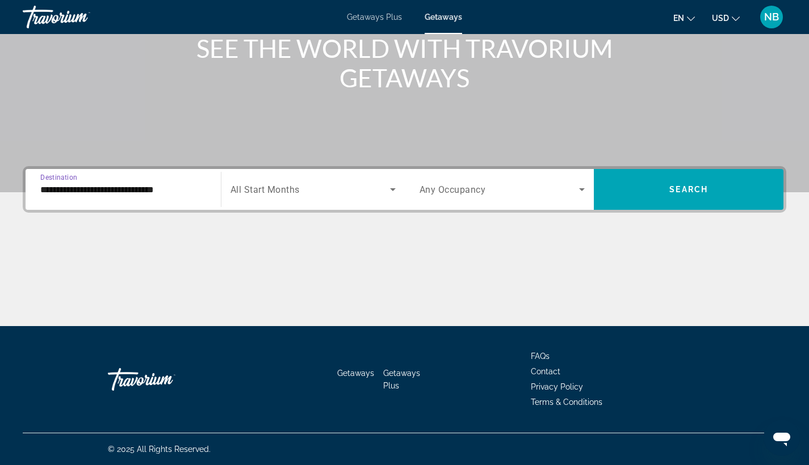
click at [114, 194] on input "**********" at bounding box center [123, 190] width 166 height 14
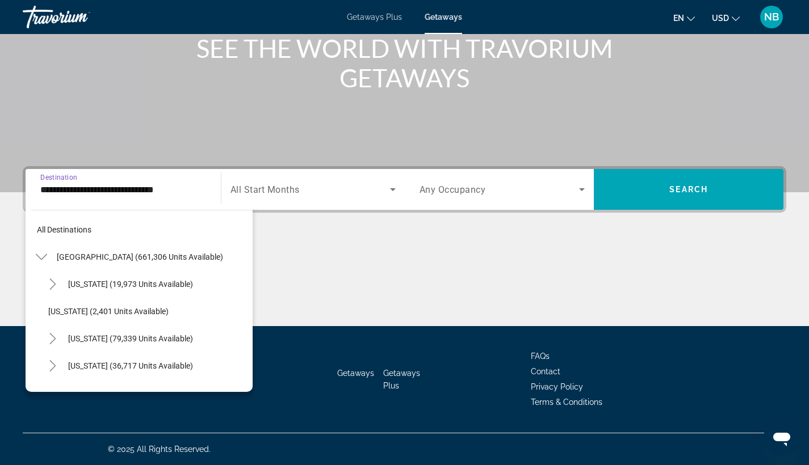
scroll to position [149, 0]
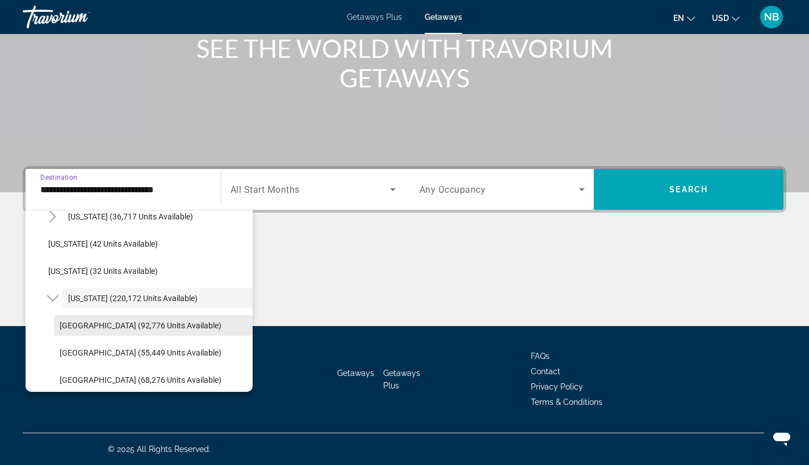
click at [72, 326] on span "[GEOGRAPHIC_DATA] (92,776 units available)" at bounding box center [141, 325] width 162 height 9
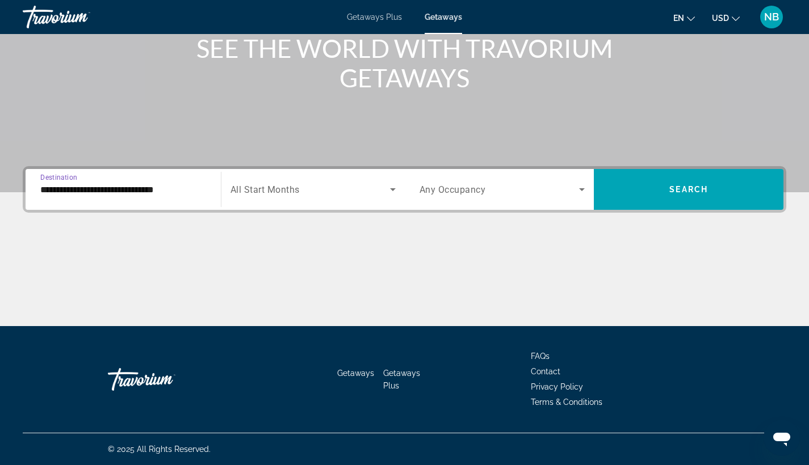
type input "**********"
click at [272, 199] on div "Search widget" at bounding box center [312, 190] width 165 height 32
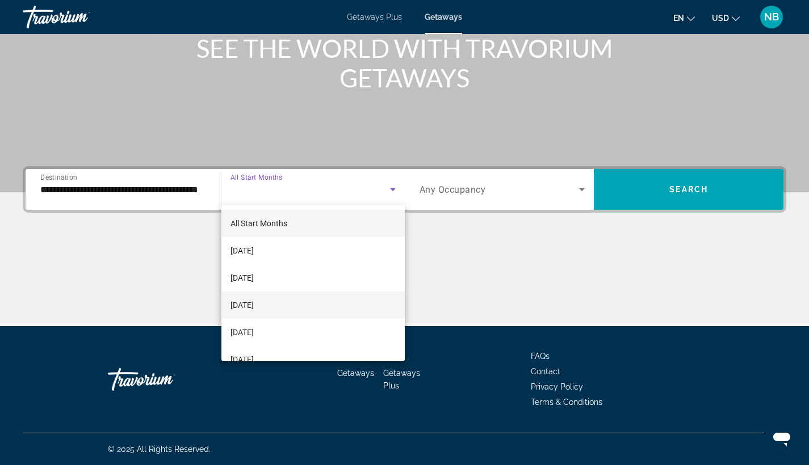
scroll to position [88, 0]
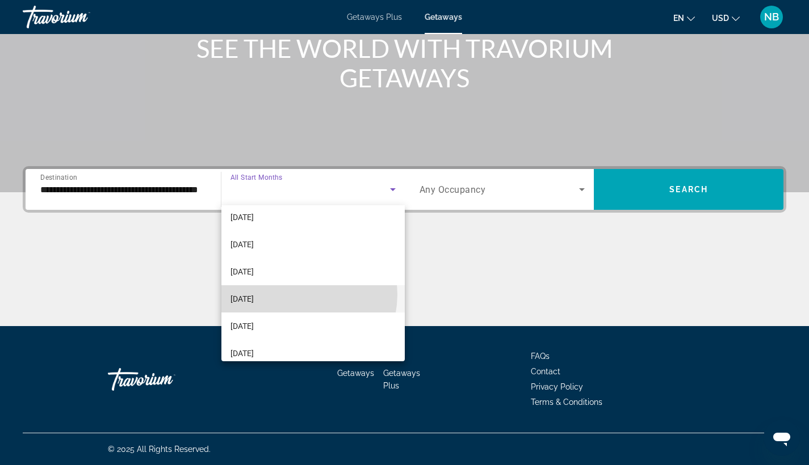
click at [294, 295] on mat-option "[DATE]" at bounding box center [312, 298] width 183 height 27
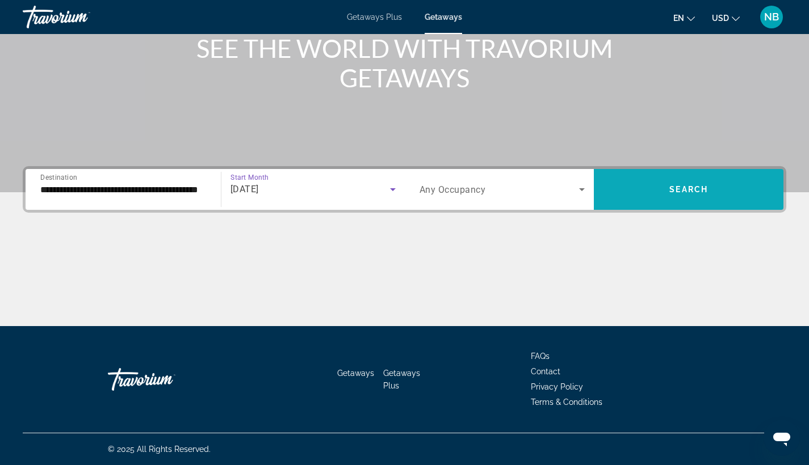
click at [675, 191] on span "Search" at bounding box center [688, 189] width 39 height 9
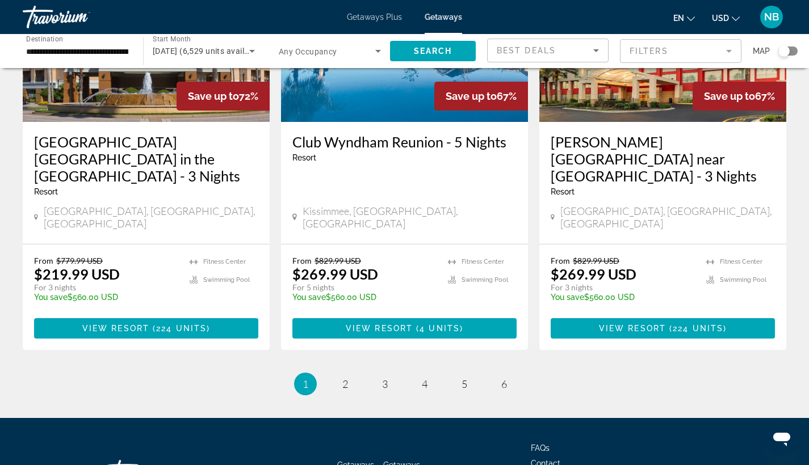
scroll to position [1456, 0]
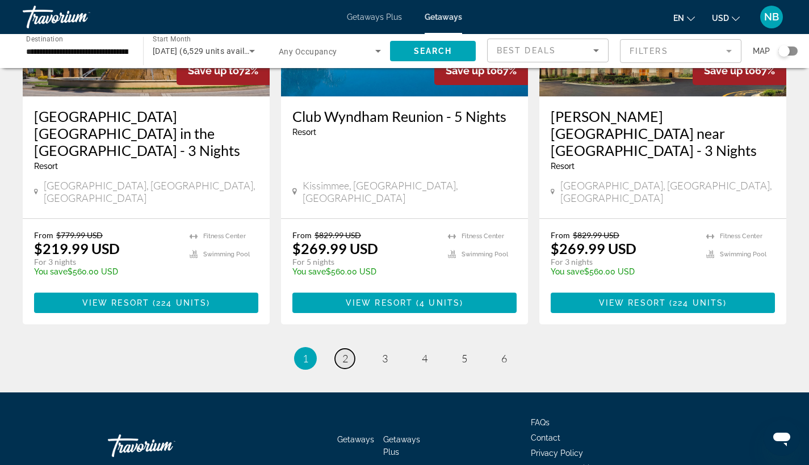
click at [348, 349] on link "page 2" at bounding box center [345, 359] width 20 height 20
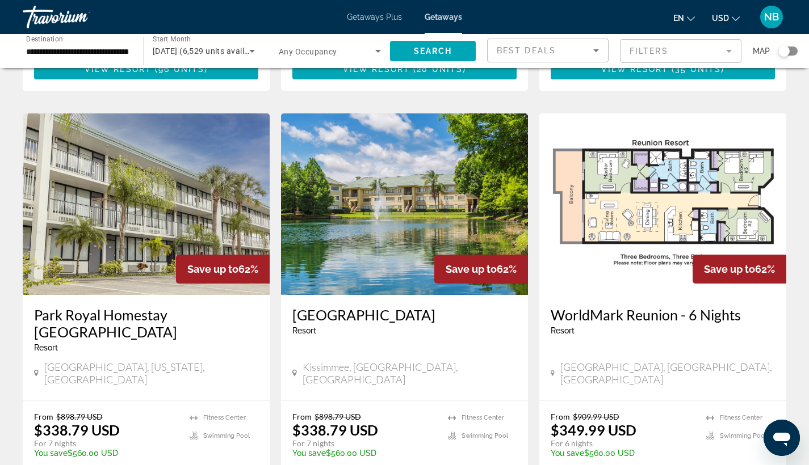
scroll to position [827, 0]
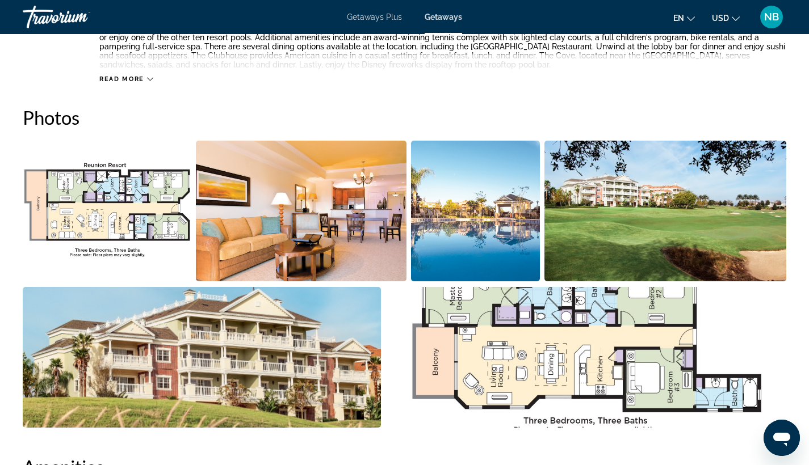
scroll to position [540, 0]
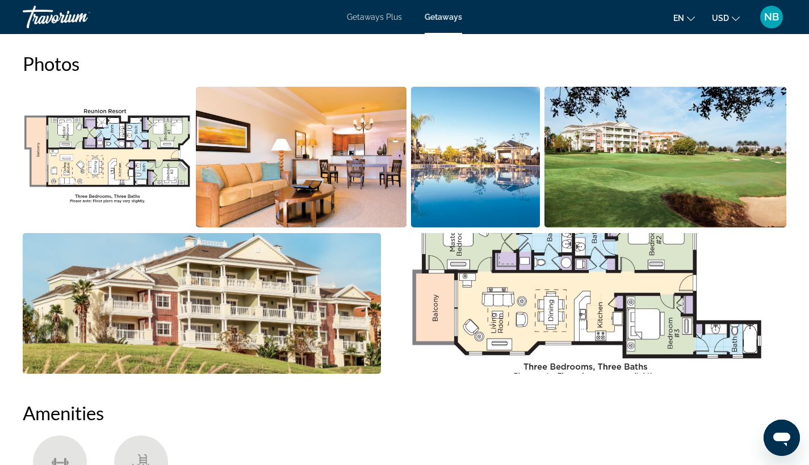
click at [628, 289] on img "Open full-screen image slider" at bounding box center [585, 303] width 401 height 141
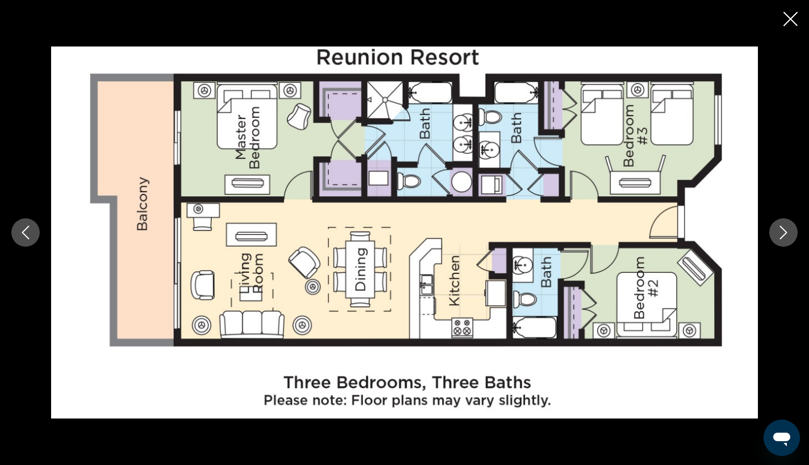
click at [783, 233] on icon "Next image" at bounding box center [783, 233] width 14 height 14
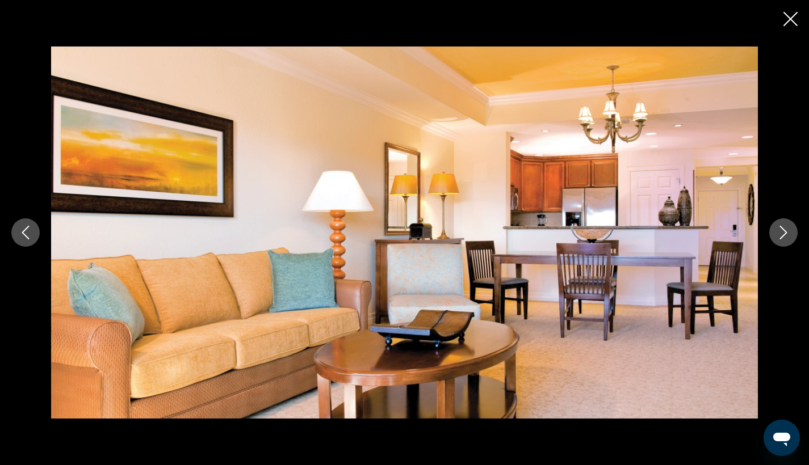
click at [783, 233] on icon "Next image" at bounding box center [783, 233] width 14 height 14
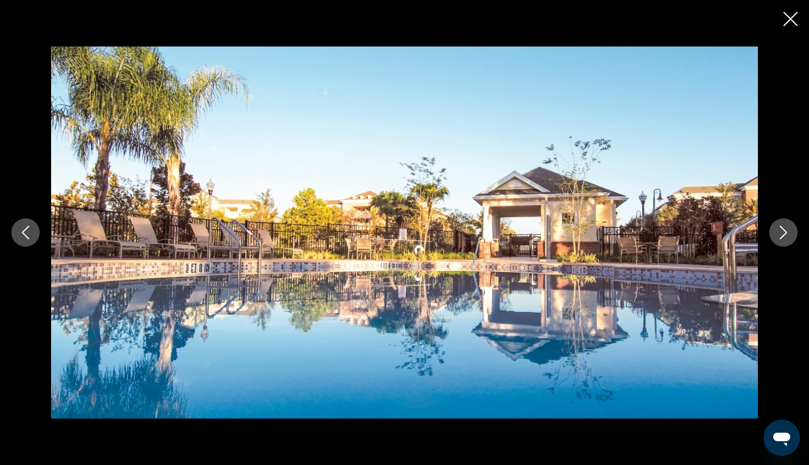
click at [783, 233] on icon "Next image" at bounding box center [783, 233] width 14 height 14
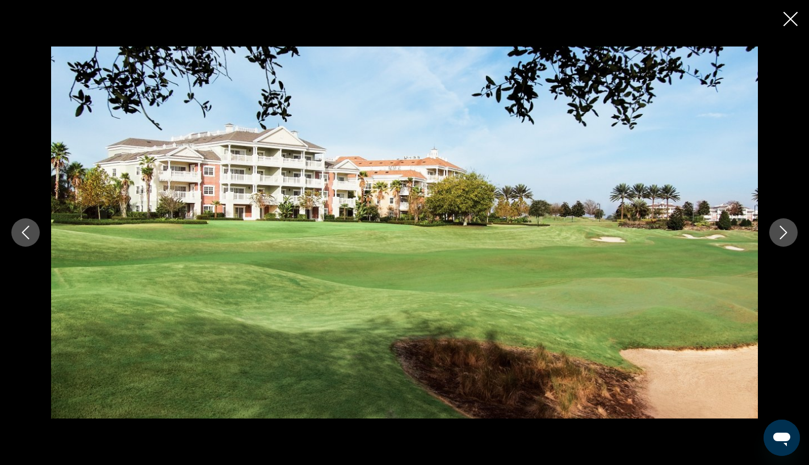
click at [783, 233] on icon "Next image" at bounding box center [783, 233] width 14 height 14
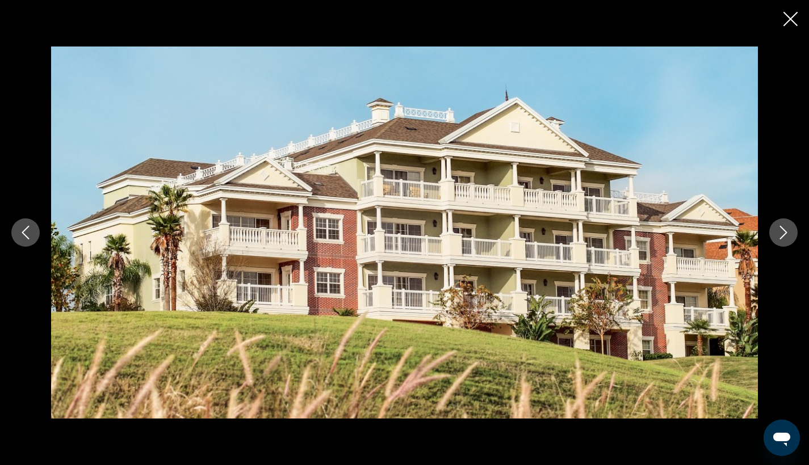
click at [783, 233] on icon "Next image" at bounding box center [783, 233] width 14 height 14
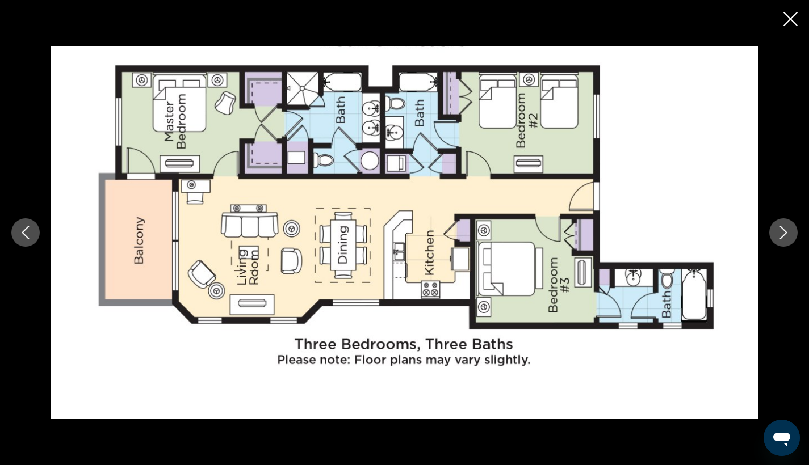
click at [789, 19] on icon "Close slideshow" at bounding box center [790, 19] width 14 height 14
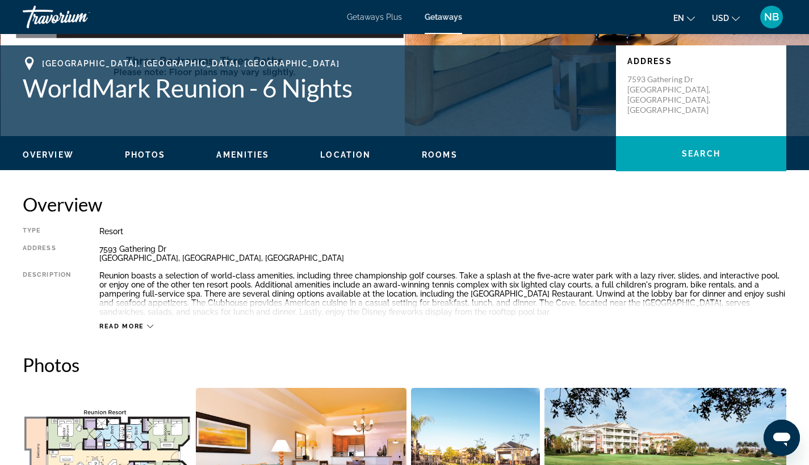
scroll to position [0, 0]
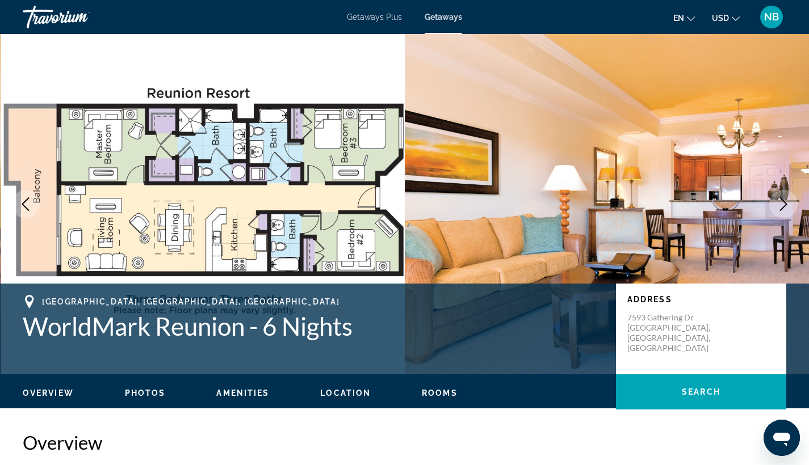
click at [774, 1] on mat-toolbar "Getaways Plus Getaways en English Español Français Italiano Português русский U…" at bounding box center [404, 17] width 809 height 34
